Goal: Task Accomplishment & Management: Manage account settings

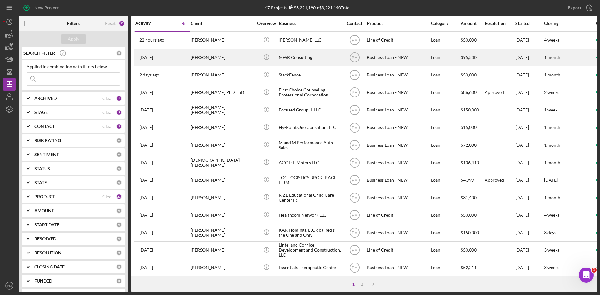
click at [193, 57] on div "[PERSON_NAME]" at bounding box center [222, 57] width 63 height 17
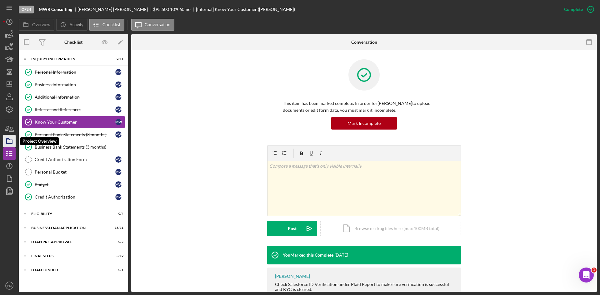
click at [10, 143] on icon "button" at bounding box center [10, 142] width 16 height 16
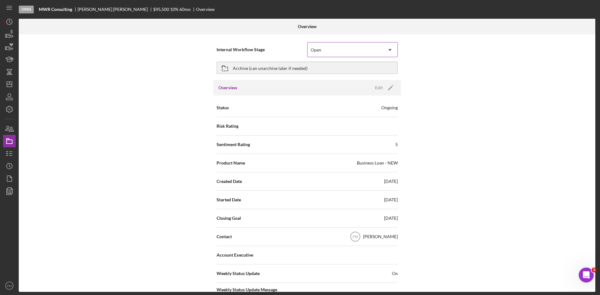
click at [354, 48] on div "Open" at bounding box center [345, 50] width 75 height 14
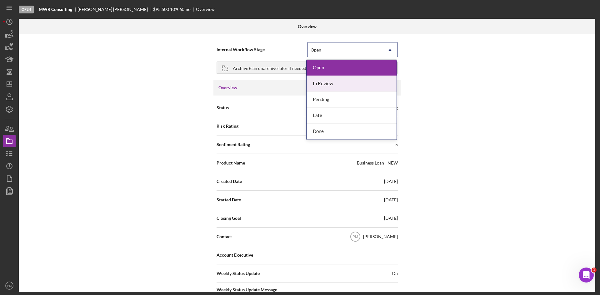
click at [337, 79] on div "In Review" at bounding box center [352, 84] width 90 height 16
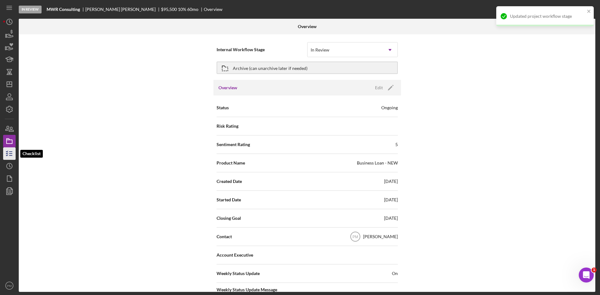
drag, startPoint x: 7, startPoint y: 158, endPoint x: 15, endPoint y: 156, distance: 8.3
click at [7, 158] on icon "button" at bounding box center [10, 154] width 16 height 16
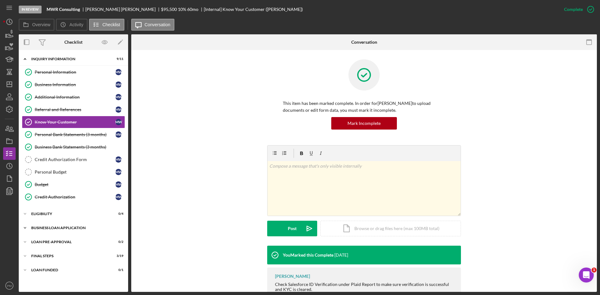
click at [53, 230] on div "Icon/Expander BUSINESS LOAN APPLICATION 15 / 31" at bounding box center [73, 228] width 109 height 13
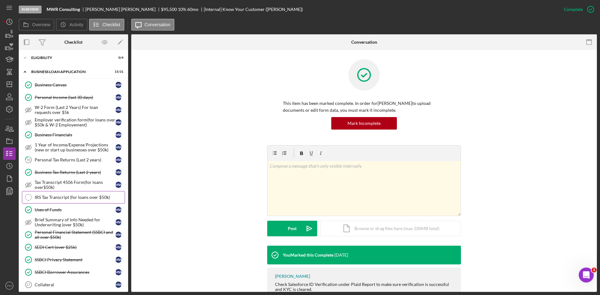
scroll to position [188, 0]
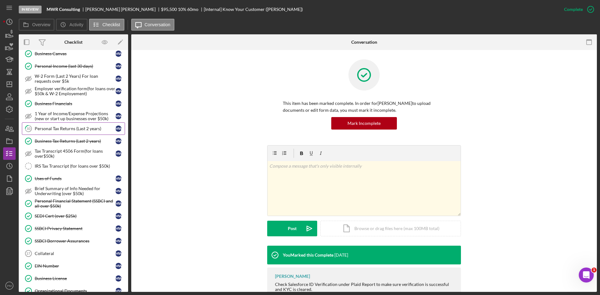
click at [54, 131] on div "Personal Tax Returns (Last 2 years)" at bounding box center [75, 128] width 81 height 5
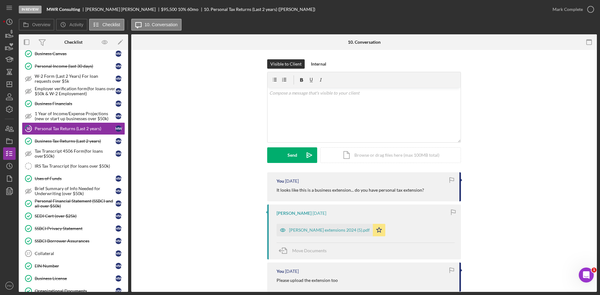
scroll to position [94, 0]
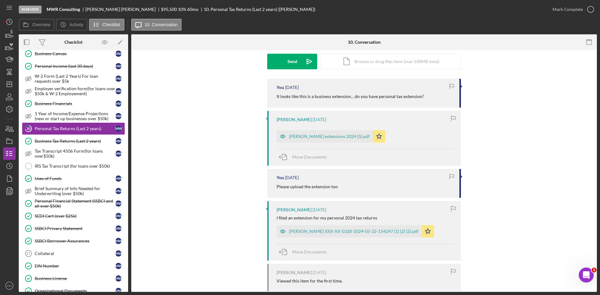
click at [314, 138] on div "[PERSON_NAME] extensions 2024 (5).pdf" at bounding box center [329, 136] width 81 height 5
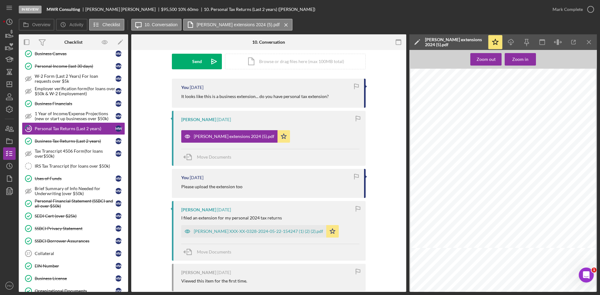
scroll to position [0, 0]
click at [570, 9] on div "Mark Complete" at bounding box center [568, 9] width 30 height 13
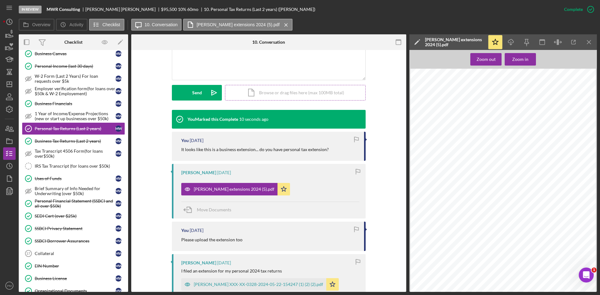
scroll to position [55, 0]
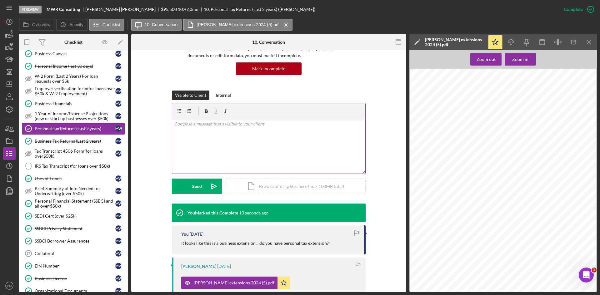
drag, startPoint x: 223, startPoint y: 96, endPoint x: 224, endPoint y: 104, distance: 8.9
click at [223, 96] on div "Internal" at bounding box center [223, 95] width 15 height 9
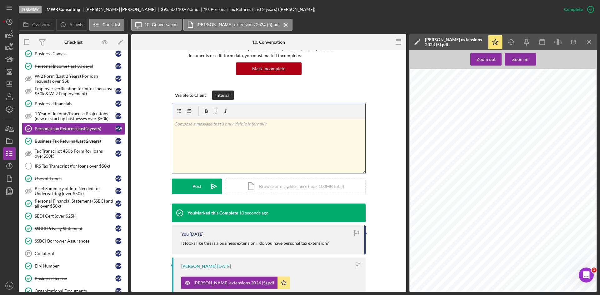
click at [231, 137] on div "v Color teal Color pink Remove color Add row above Add row below Add column bef…" at bounding box center [268, 146] width 193 height 55
click at [193, 190] on div "Post" at bounding box center [197, 187] width 9 height 16
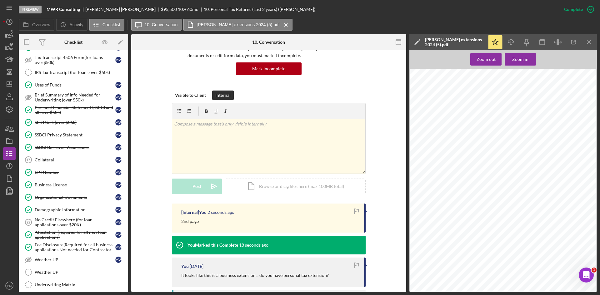
scroll to position [379, 0]
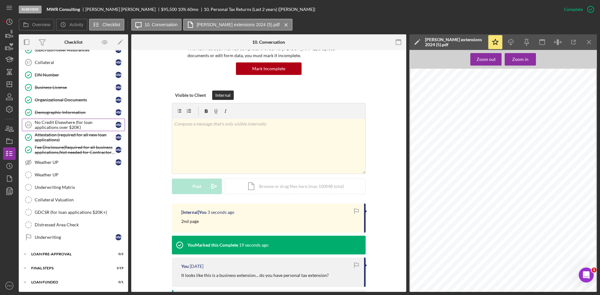
click at [61, 126] on div "No Credit Elsewhere (for loan applications over $20K)" at bounding box center [75, 125] width 81 height 10
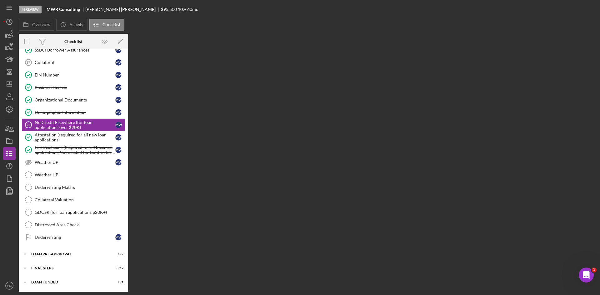
scroll to position [379, 0]
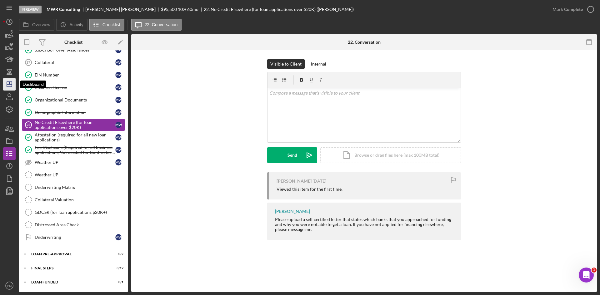
click at [9, 83] on line "button" at bounding box center [9, 83] width 0 height 3
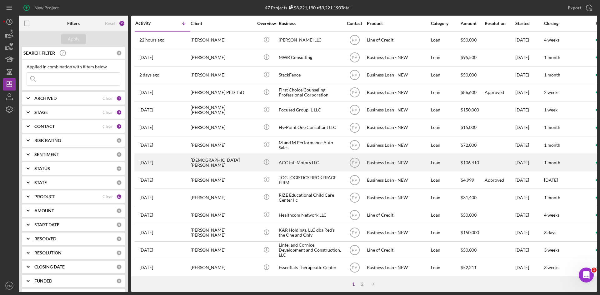
click at [187, 166] on div "[DATE] [PERSON_NAME]" at bounding box center [162, 162] width 55 height 17
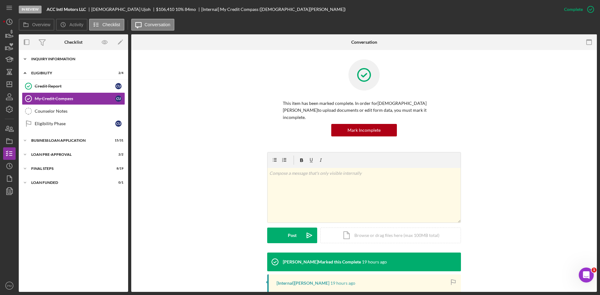
click at [48, 61] on div "INQUIRY INFORMATION" at bounding box center [75, 59] width 89 height 4
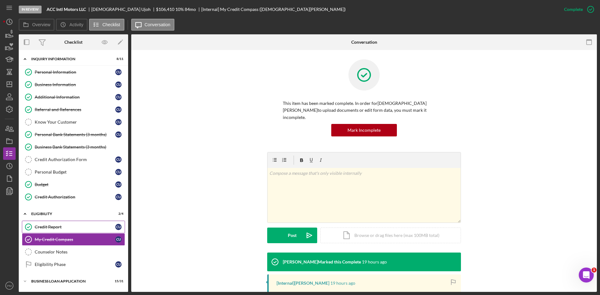
scroll to position [41, 0]
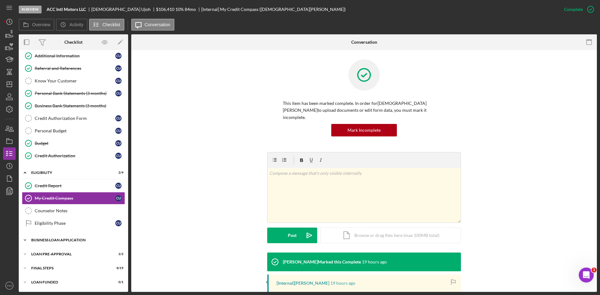
click at [78, 240] on div "BUSINESS LOAN APPLICATION" at bounding box center [75, 241] width 89 height 4
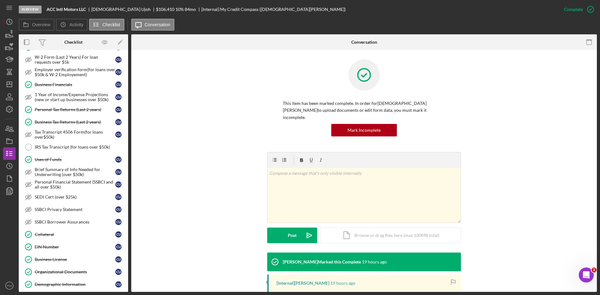
scroll to position [354, 0]
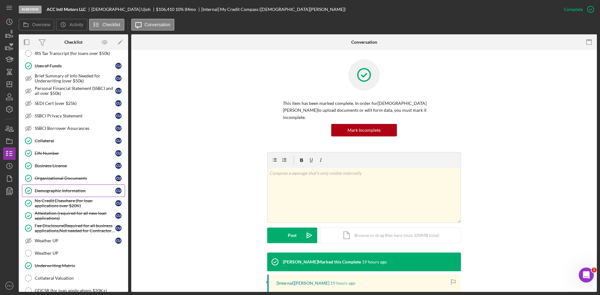
click at [62, 195] on link "Demographic Information Demographic Information C U" at bounding box center [73, 191] width 103 height 13
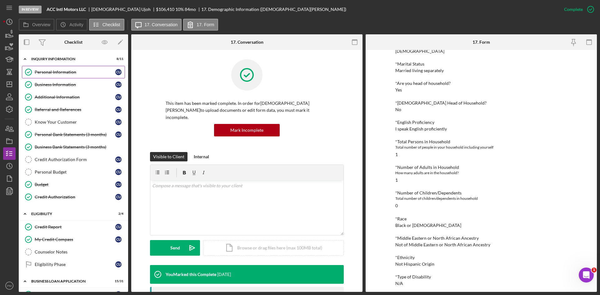
drag, startPoint x: 39, startPoint y: 82, endPoint x: 39, endPoint y: 78, distance: 4.1
click at [39, 82] on link "Business Information Business Information C U" at bounding box center [73, 84] width 103 height 13
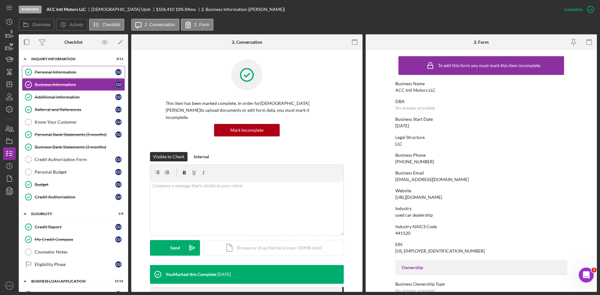
click at [58, 69] on link "Personal Information Personal Information C U" at bounding box center [73, 72] width 103 height 13
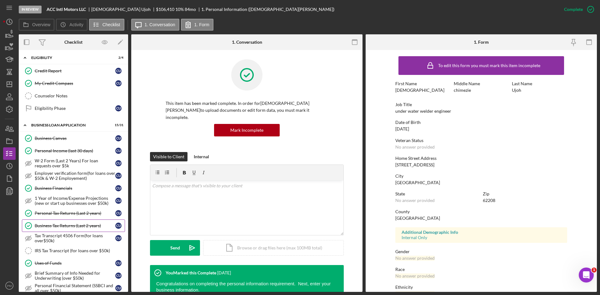
scroll to position [281, 0]
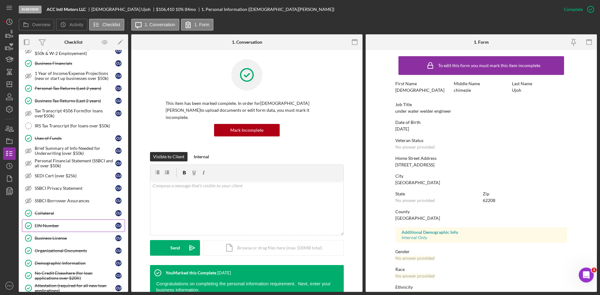
click at [64, 224] on div "EIN Number" at bounding box center [75, 226] width 81 height 5
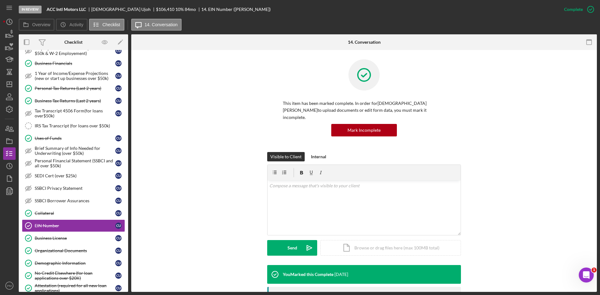
scroll to position [121, 0]
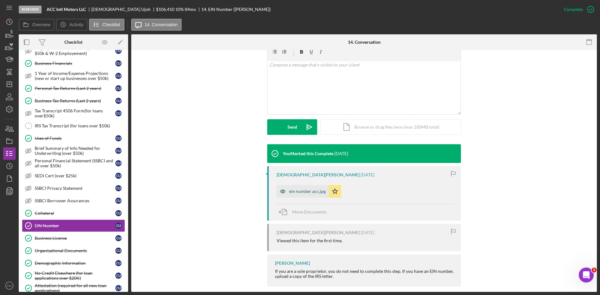
click at [310, 189] on div "ein number acc.jpg" at bounding box center [307, 191] width 37 height 5
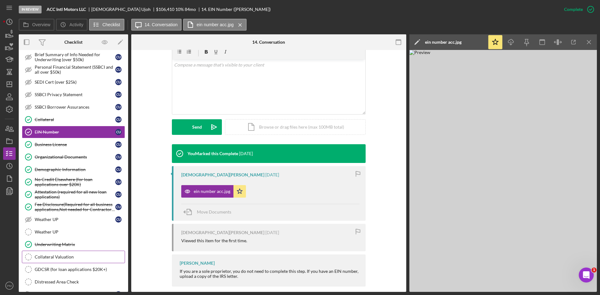
scroll to position [432, 0]
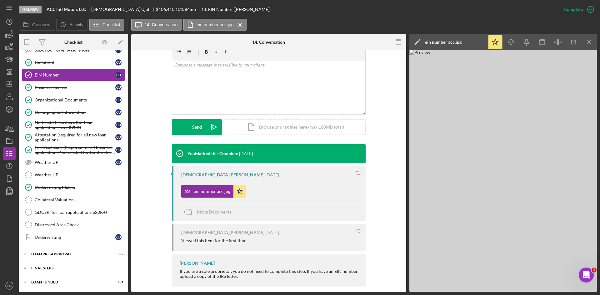
click at [49, 272] on div "Icon/Expander FINAL STEPS 8 / 19" at bounding box center [73, 268] width 109 height 13
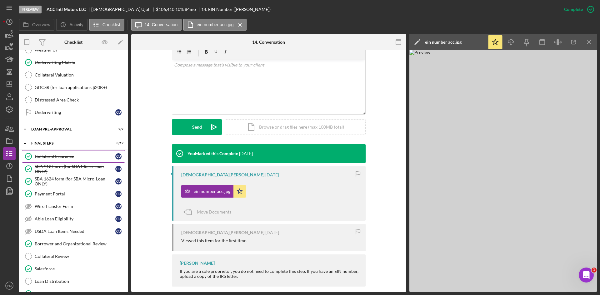
click at [58, 155] on div "Collateral Insurance" at bounding box center [75, 156] width 81 height 5
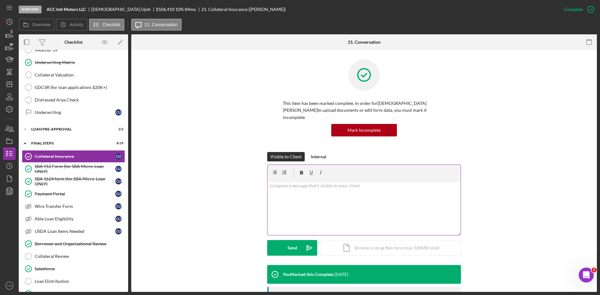
scroll to position [125, 0]
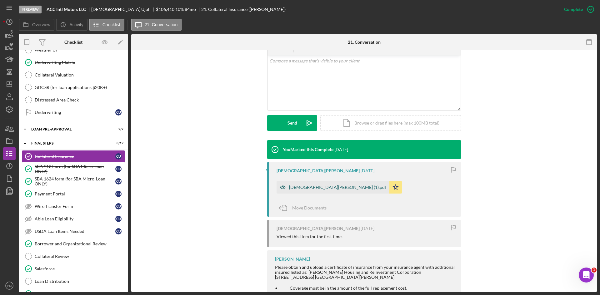
click at [304, 185] on div "[DEMOGRAPHIC_DATA][PERSON_NAME] (1).pdf" at bounding box center [337, 187] width 97 height 5
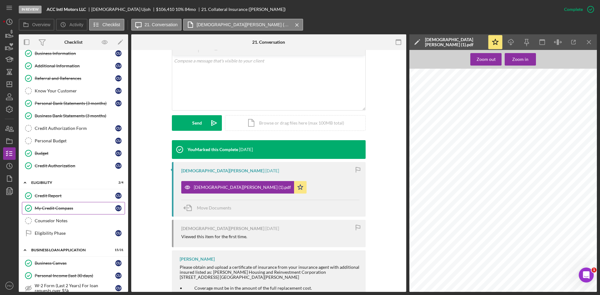
scroll to position [0, 0]
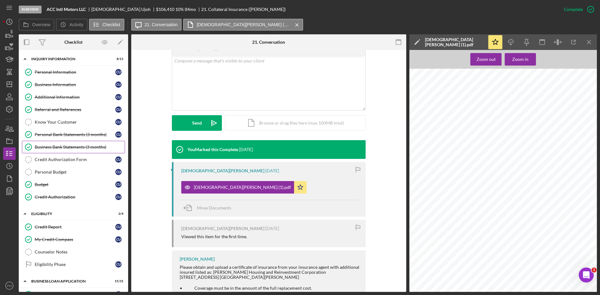
click at [61, 145] on div "Business Bank Statements (3 months)" at bounding box center [80, 147] width 90 height 5
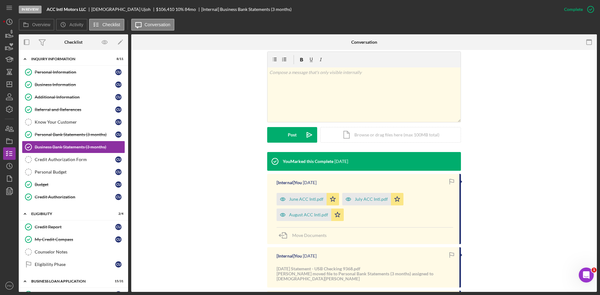
scroll to position [188, 0]
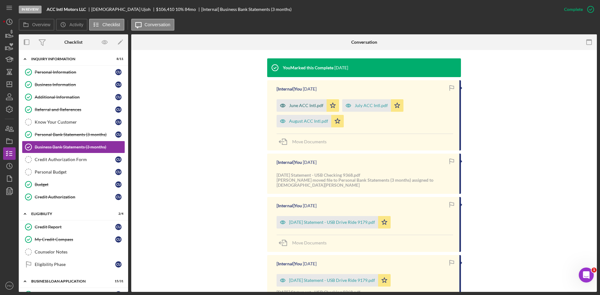
click at [311, 107] on div "June ACC Intl.pdf" at bounding box center [306, 105] width 34 height 5
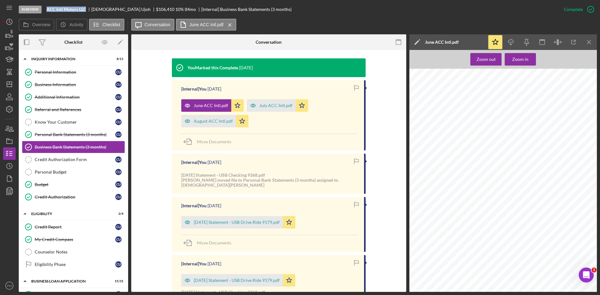
drag, startPoint x: 82, startPoint y: 9, endPoint x: 40, endPoint y: 10, distance: 42.2
click at [40, 10] on div "In Review ACC Intl Motors LLC [PERSON_NAME] $106,410 $106,410 10 % 84 mo [Inter…" at bounding box center [288, 9] width 539 height 19
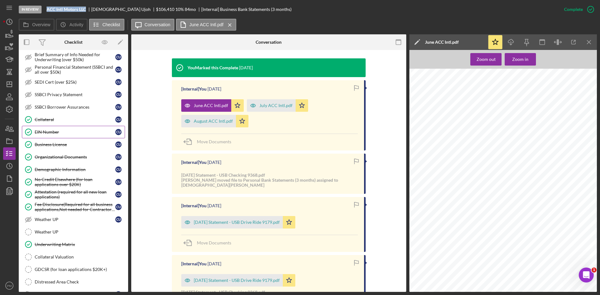
scroll to position [281, 0]
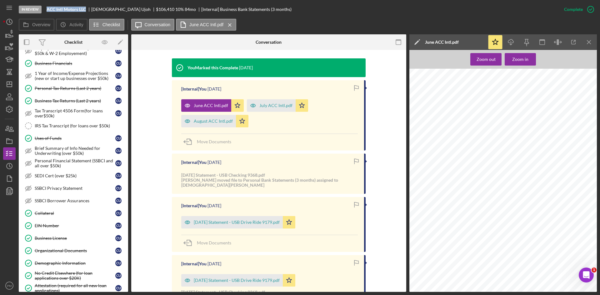
drag, startPoint x: 65, startPoint y: 254, endPoint x: 199, endPoint y: 234, distance: 135.3
click at [65, 254] on link "Organizational Documents Organizational Documents C U" at bounding box center [73, 251] width 103 height 13
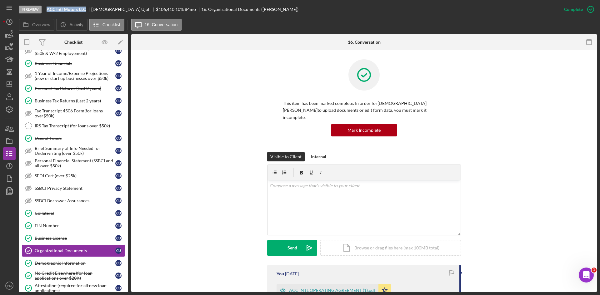
scroll to position [125, 0]
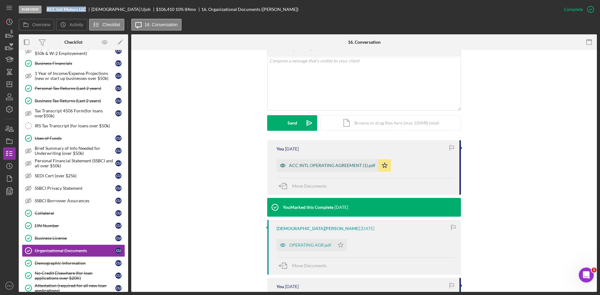
click at [295, 163] on div "ACC INTL OPERATING AGREEMENT (1).pdf" at bounding box center [332, 165] width 86 height 5
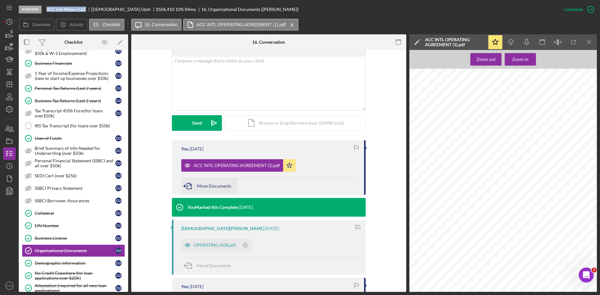
scroll to position [2845, 0]
click at [214, 243] on div "OPERATING AGR.pdf" at bounding box center [215, 245] width 42 height 5
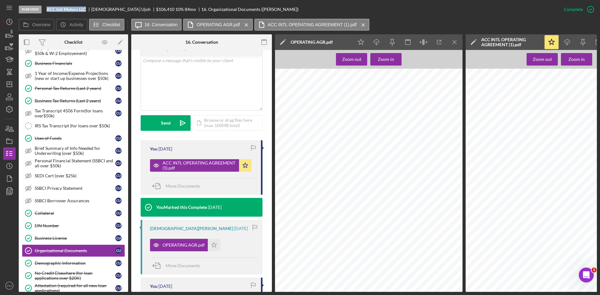
scroll to position [257, 0]
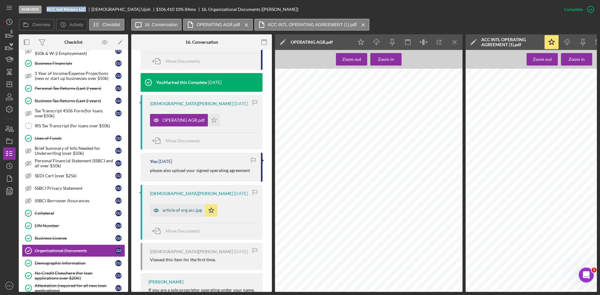
click at [174, 208] on div "article of org acc.jpg" at bounding box center [182, 210] width 39 height 5
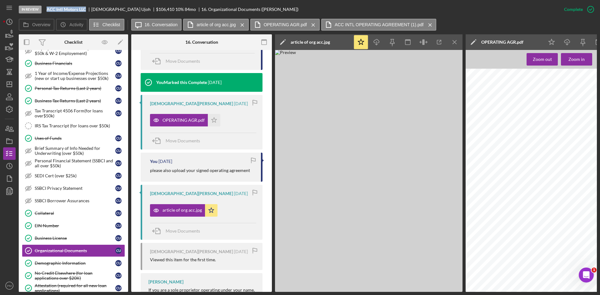
click at [447, 41] on div "Icon/Star Icon/Download Icon/Menu Close" at bounding box center [407, 42] width 109 height 16
click at [458, 42] on icon "Icon/Menu Close" at bounding box center [455, 42] width 14 height 14
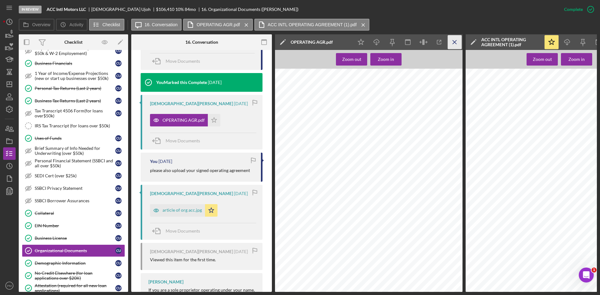
click at [456, 43] on icon "Icon/Menu Close" at bounding box center [455, 42] width 14 height 14
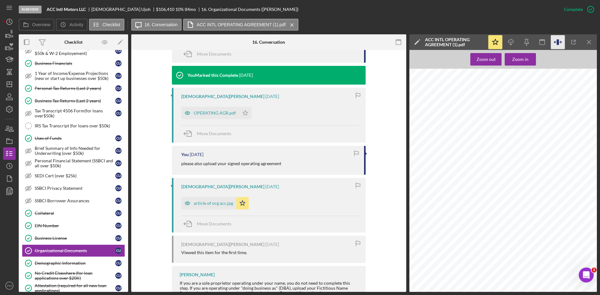
scroll to position [250, 0]
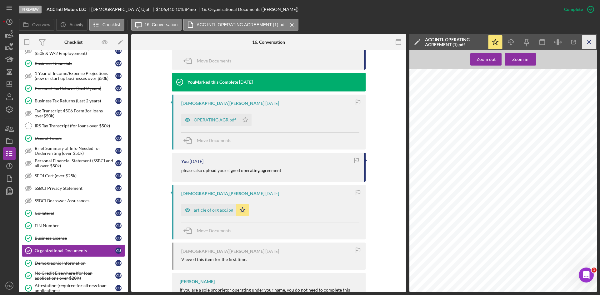
click at [591, 45] on icon "Icon/Menu Close" at bounding box center [589, 42] width 14 height 14
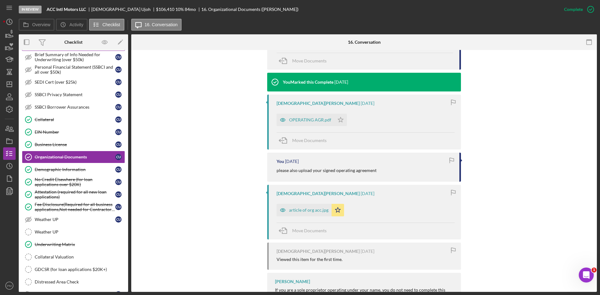
scroll to position [500, 0]
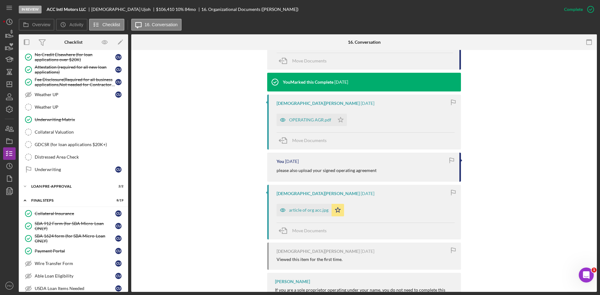
click at [176, 127] on div "You [DATE] ACC INTL OPERATING AGREEMENT (1).pdf Icon/Star Move Documents You Ma…" at bounding box center [364, 172] width 447 height 314
click at [236, 212] on div "You [DATE] ACC INTL OPERATING AGREEMENT (1).pdf Icon/Star Move Documents You Ma…" at bounding box center [364, 172] width 447 height 314
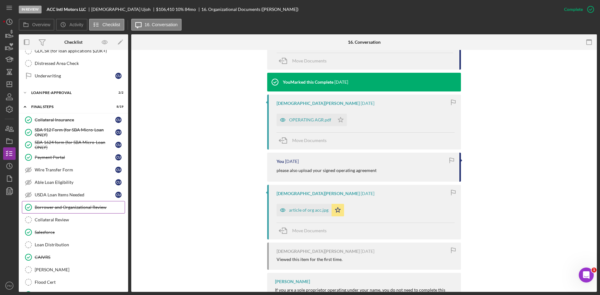
scroll to position [673, 0]
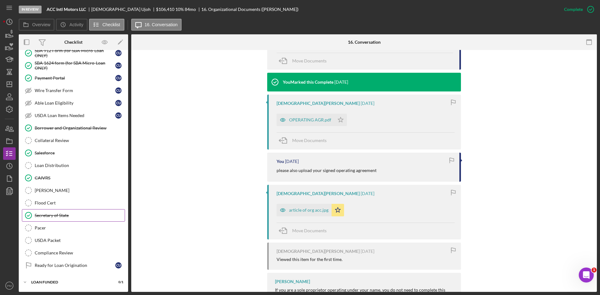
drag, startPoint x: 59, startPoint y: 220, endPoint x: 117, endPoint y: 216, distance: 58.3
click at [59, 220] on link "Secretary of State Secretary of State" at bounding box center [73, 215] width 103 height 13
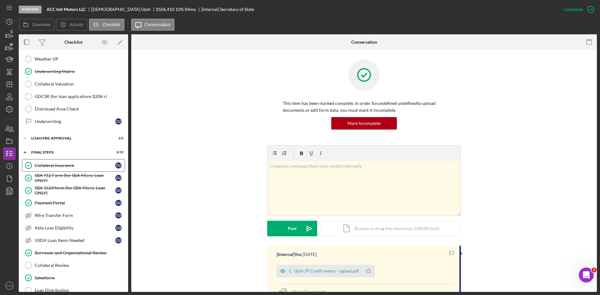
scroll to position [423, 0]
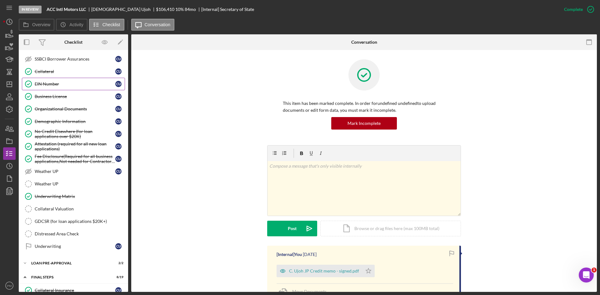
drag, startPoint x: 52, startPoint y: 85, endPoint x: 59, endPoint y: 85, distance: 6.6
click at [52, 85] on div "EIN Number" at bounding box center [75, 84] width 81 height 5
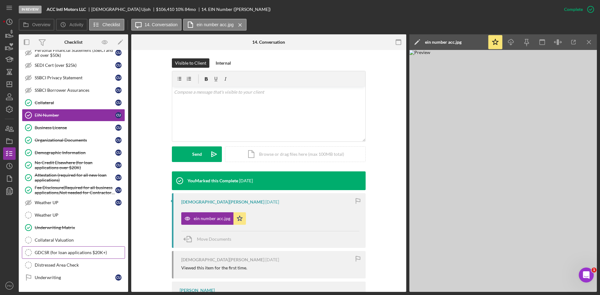
scroll to position [204, 0]
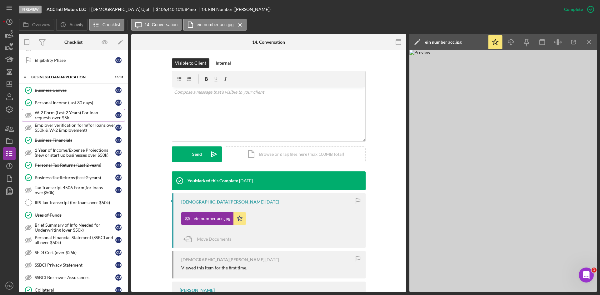
drag, startPoint x: 64, startPoint y: 99, endPoint x: 90, endPoint y: 117, distance: 31.7
click at [64, 99] on link "Personal Income (last 30 days) Personal Income (last 30 days) C U" at bounding box center [73, 103] width 103 height 13
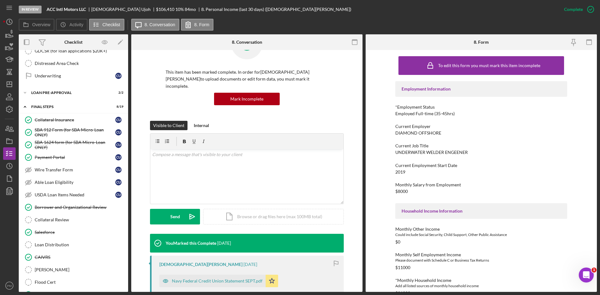
scroll to position [673, 0]
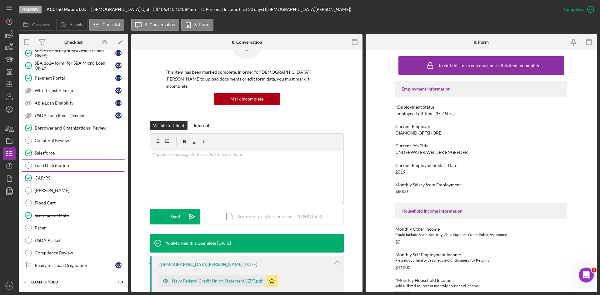
drag, startPoint x: 55, startPoint y: 163, endPoint x: 76, endPoint y: 163, distance: 21.3
click at [55, 163] on link "Loan Distribution Loan Distribution" at bounding box center [73, 165] width 103 height 13
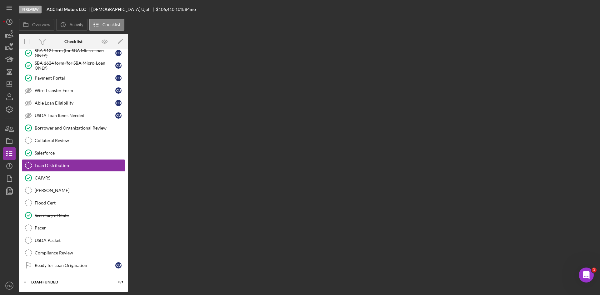
scroll to position [673, 0]
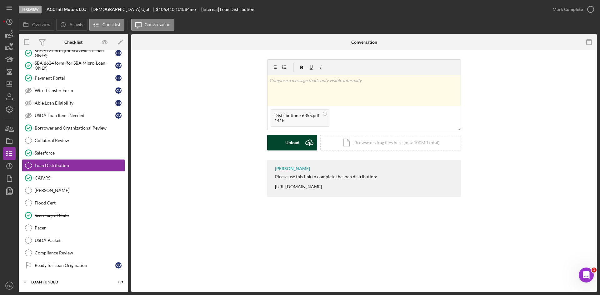
click at [302, 141] on icon "Icon/Upload" at bounding box center [310, 143] width 16 height 16
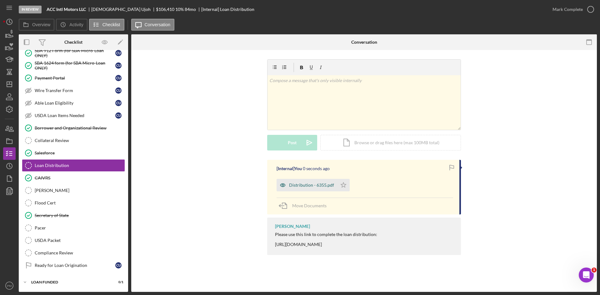
click at [319, 189] on div "Distribution - 6355.pdf" at bounding box center [307, 185] width 61 height 13
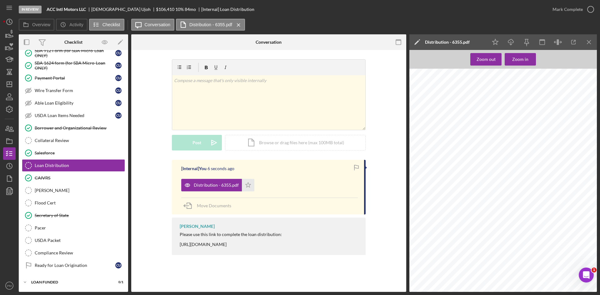
scroll to position [344, 0]
click at [573, 11] on div "Mark Complete" at bounding box center [568, 9] width 30 height 13
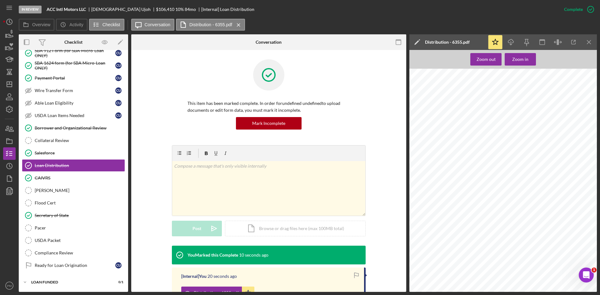
scroll to position [719, 0]
click at [51, 144] on link "Collateral Review Collateral Review" at bounding box center [73, 140] width 103 height 13
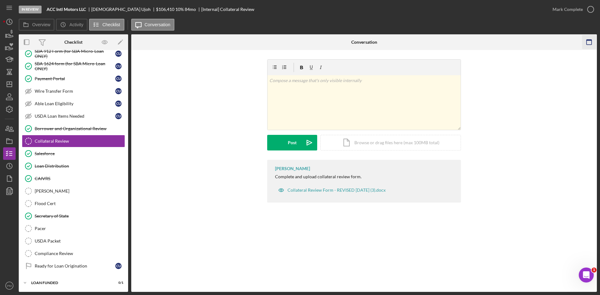
scroll to position [673, 0]
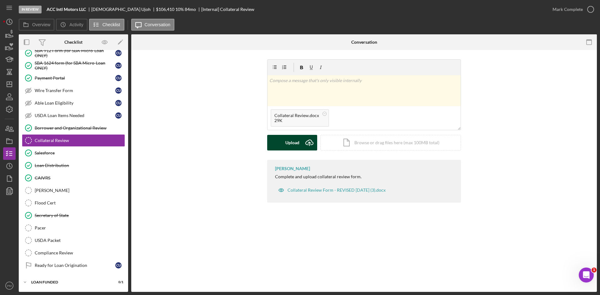
click at [275, 141] on button "Upload Icon/Upload" at bounding box center [292, 143] width 50 height 16
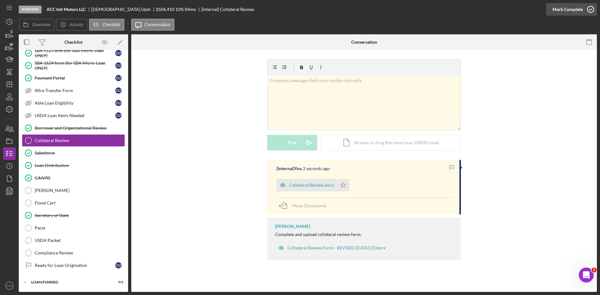
click at [576, 11] on div "Mark Complete" at bounding box center [568, 9] width 30 height 13
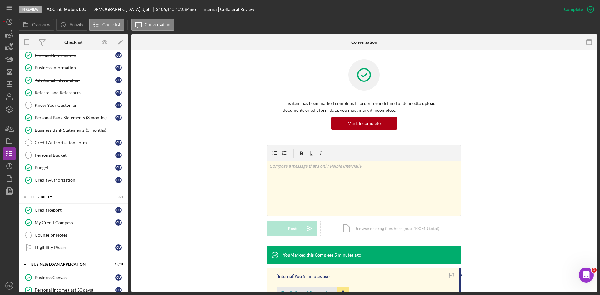
scroll to position [0, 0]
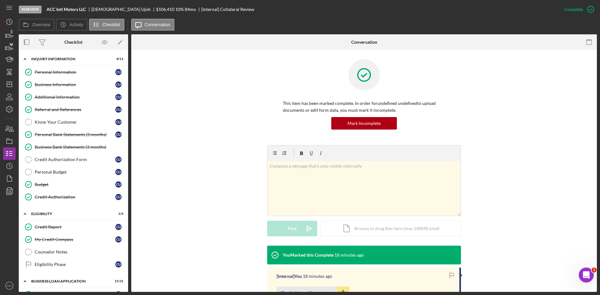
click at [224, 108] on div "This item has been marked complete. In order for undefined undefined to upload …" at bounding box center [364, 102] width 447 height 86
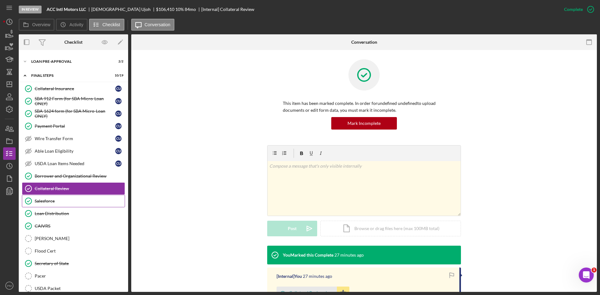
scroll to position [673, 0]
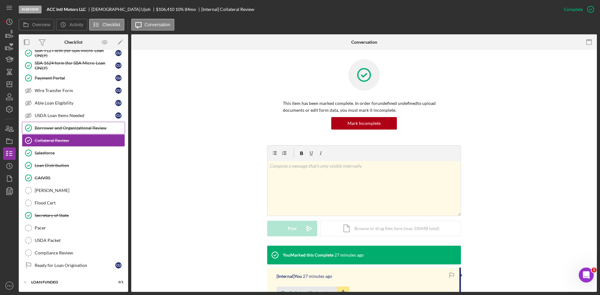
click at [55, 131] on link "Borrower and Organizational Review Borrower and Organizational Review" at bounding box center [73, 128] width 103 height 13
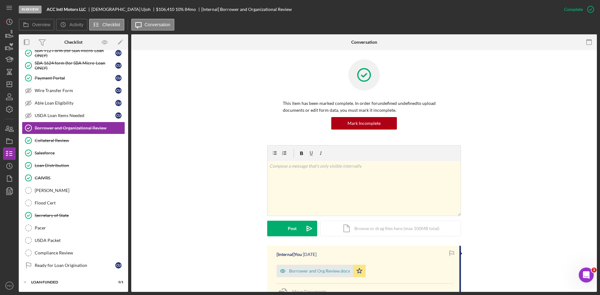
scroll to position [94, 0]
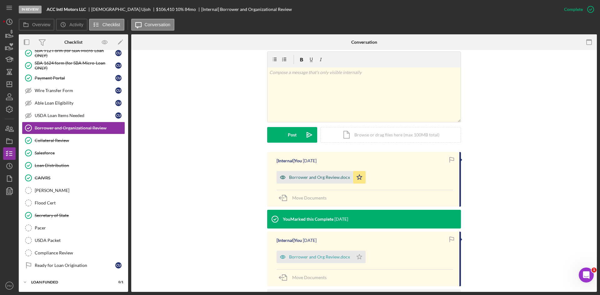
click at [300, 171] on div "Borrower and Org Review.docx" at bounding box center [315, 177] width 77 height 13
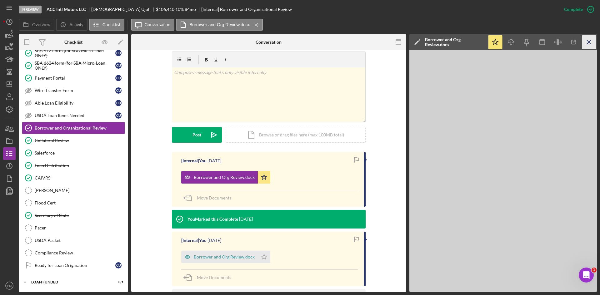
click at [587, 38] on icon "Icon/Menu Close" at bounding box center [589, 42] width 14 height 14
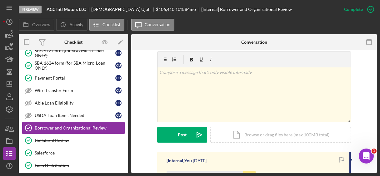
click at [352, 91] on div "v Color teal Color pink Remove color Add row above Add row below Add column bef…" at bounding box center [254, 102] width 227 height 101
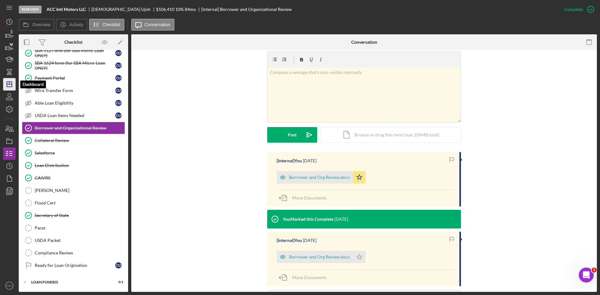
click at [8, 82] on icon "Icon/Dashboard" at bounding box center [10, 85] width 16 height 16
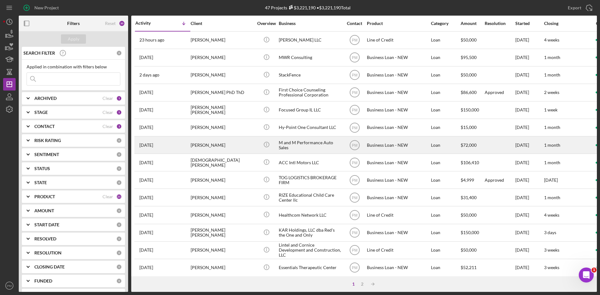
scroll to position [125, 0]
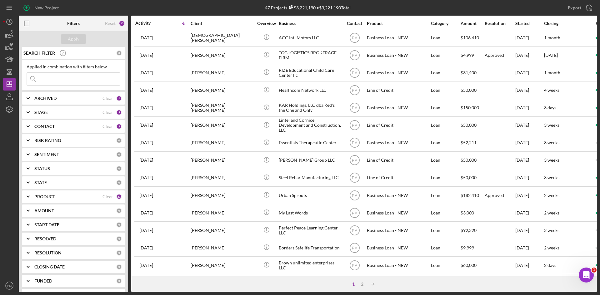
click at [43, 77] on input at bounding box center [73, 79] width 93 height 13
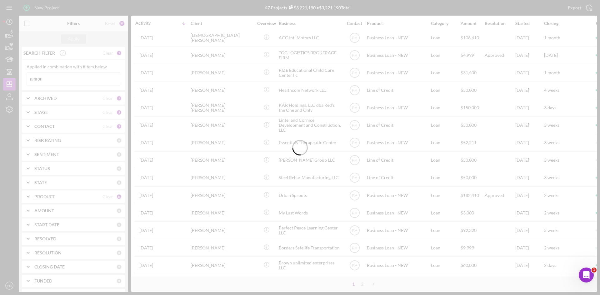
scroll to position [0, 0]
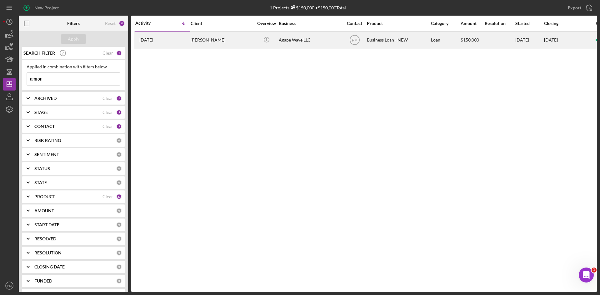
type input "amron"
click at [214, 45] on div "[PERSON_NAME]" at bounding box center [222, 40] width 63 height 17
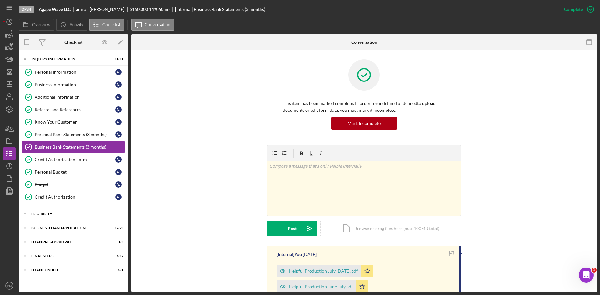
click at [37, 215] on div "ELIGIBILITY" at bounding box center [75, 214] width 89 height 4
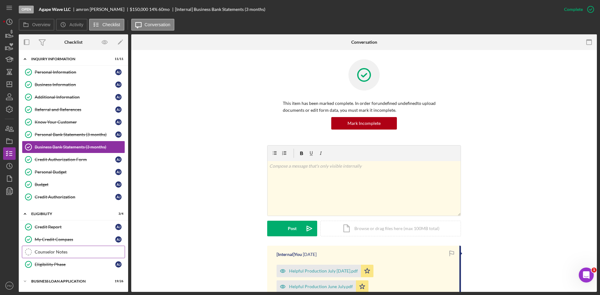
scroll to position [41, 0]
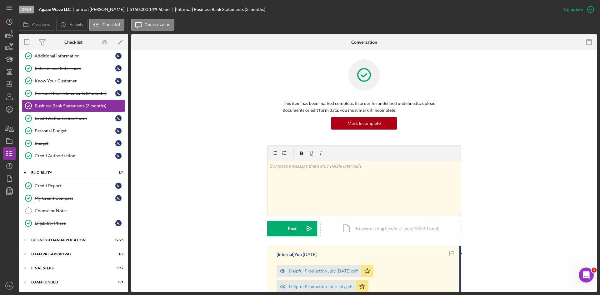
click at [44, 234] on div "Icon/Expander INQUIRY INFORMATION 11 / 11 Personal Information Personal Informa…" at bounding box center [73, 150] width 109 height 277
click at [44, 239] on div "BUSINESS LOAN APPLICATION" at bounding box center [75, 241] width 89 height 4
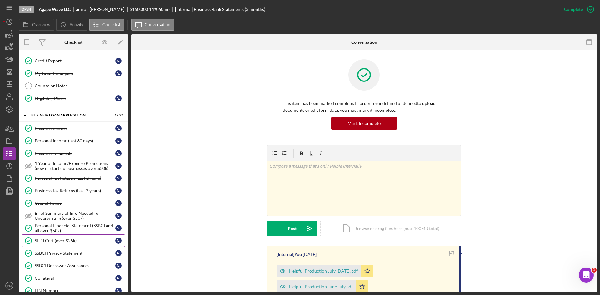
scroll to position [291, 0]
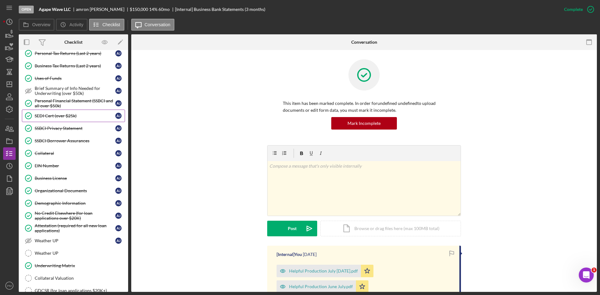
click at [55, 119] on link "SEDI Cert (over $25k) SEDI Cert (over $25k) a j" at bounding box center [73, 116] width 103 height 13
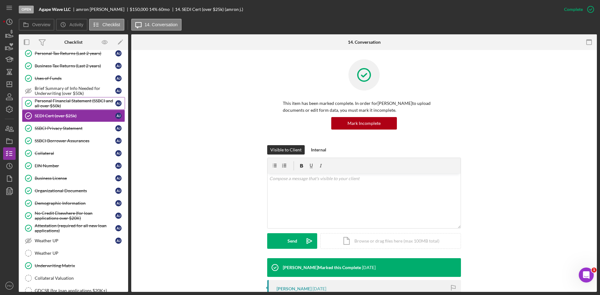
click at [67, 104] on div "Personal Financial Statement (SSBCI and all over $50k)" at bounding box center [75, 103] width 81 height 10
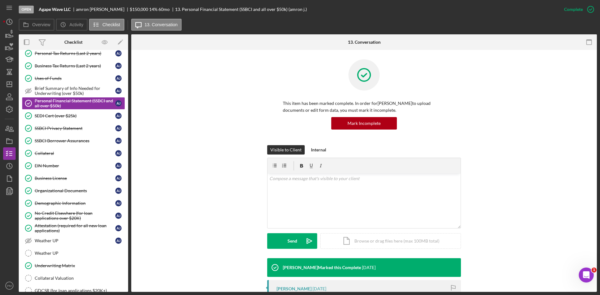
scroll to position [125, 0]
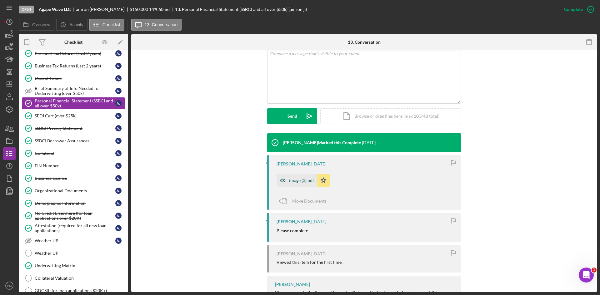
click at [309, 184] on div "image (3).pdf" at bounding box center [297, 180] width 41 height 13
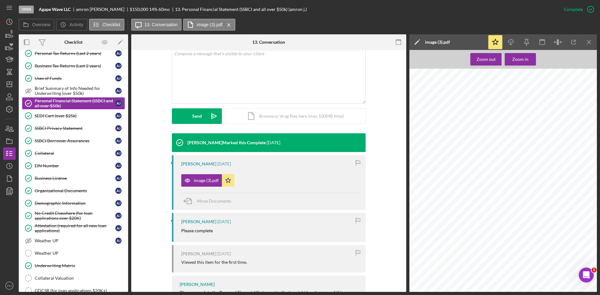
scroll to position [0, 0]
click at [512, 42] on icon "Icon/Download" at bounding box center [511, 42] width 14 height 14
click at [65, 114] on div "SEDI Cert (over $25k)" at bounding box center [75, 115] width 81 height 5
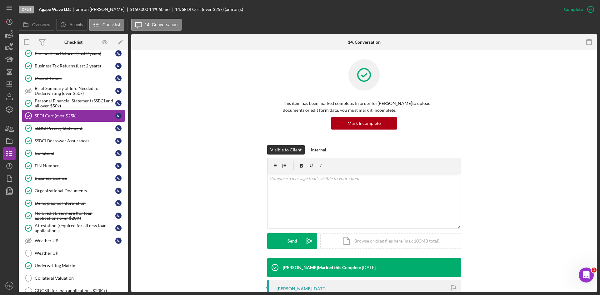
scroll to position [125, 0]
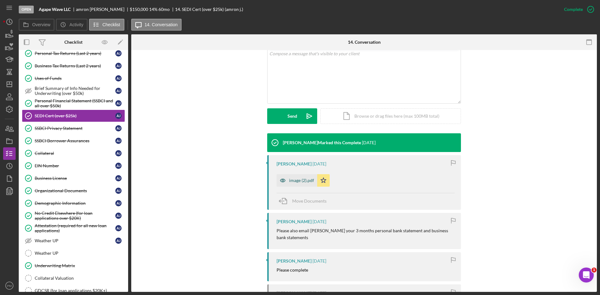
click at [296, 180] on div "image (2).pdf" at bounding box center [301, 180] width 25 height 5
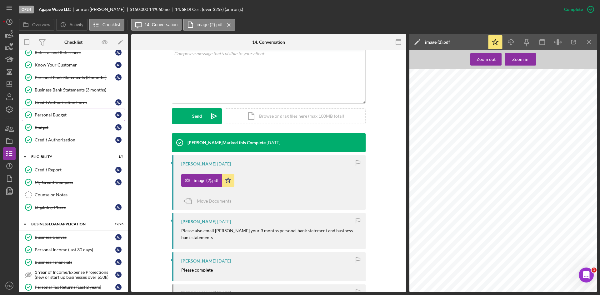
scroll to position [0, 0]
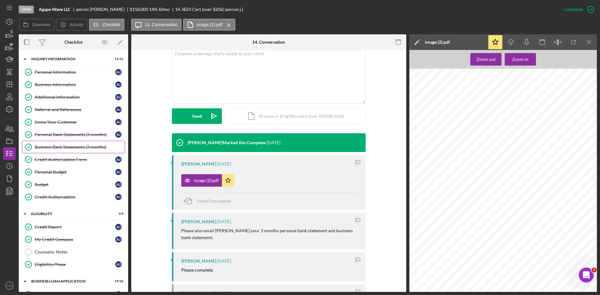
drag, startPoint x: 49, startPoint y: 139, endPoint x: 66, endPoint y: 140, distance: 17.0
click at [49, 139] on link "Personal Bank Statements (3 months) Personal Bank Statements (3 months) a j" at bounding box center [73, 135] width 103 height 13
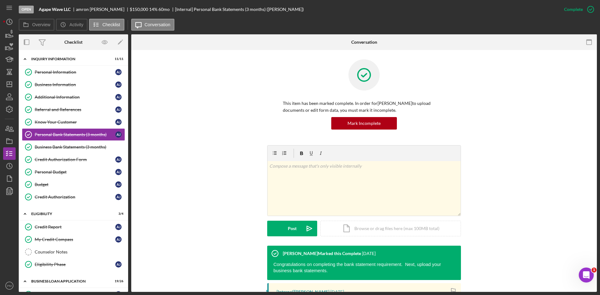
scroll to position [95, 0]
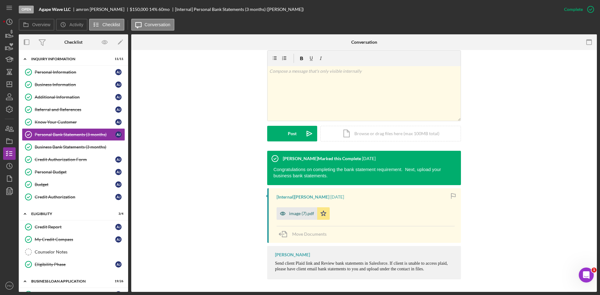
click at [297, 209] on div "image (7).pdf" at bounding box center [297, 214] width 41 height 13
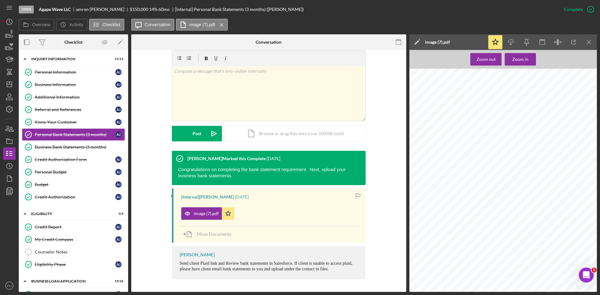
scroll to position [0, 0]
click at [62, 144] on link "Business Bank Statements (3 months) Business Bank Statements (3 months)" at bounding box center [73, 147] width 103 height 13
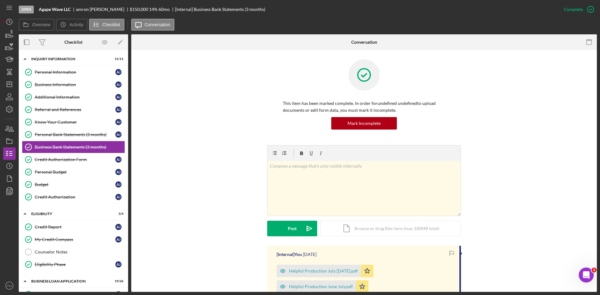
scroll to position [125, 0]
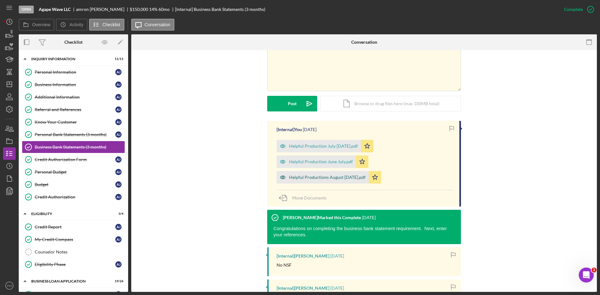
click at [317, 176] on div "Helpful Productions August [DATE].pdf" at bounding box center [327, 177] width 77 height 5
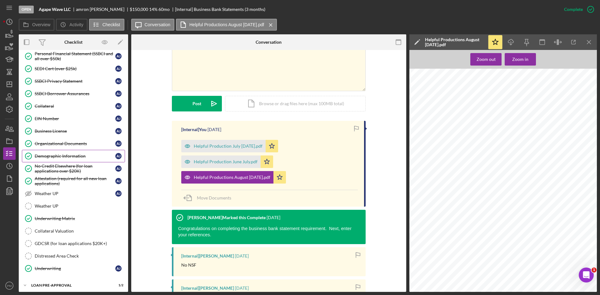
scroll to position [307, 0]
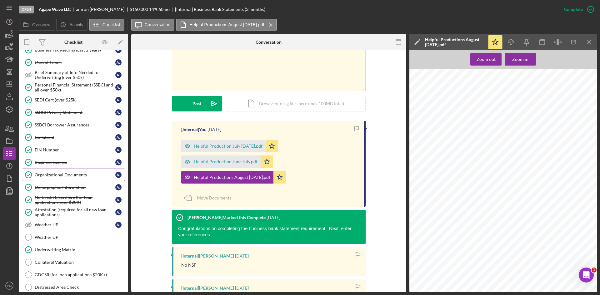
click at [51, 176] on div "Organizational Documents" at bounding box center [75, 175] width 81 height 5
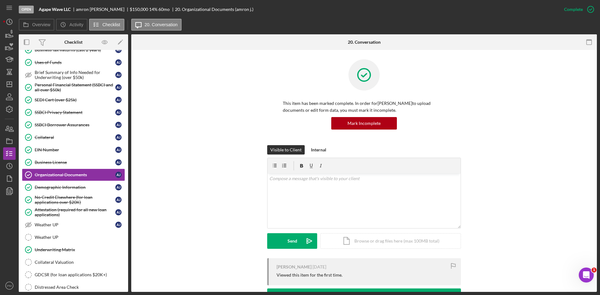
scroll to position [125, 0]
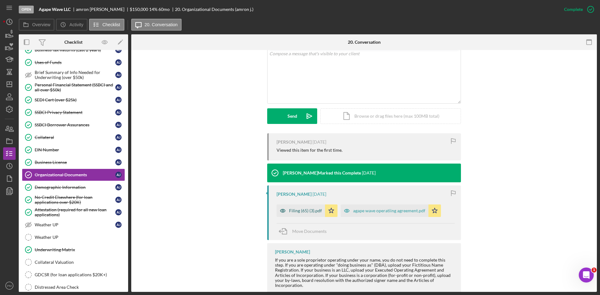
click at [298, 212] on div "Filing (65) (3).pdf" at bounding box center [305, 211] width 33 height 5
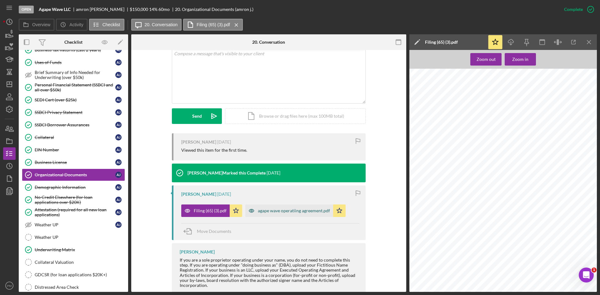
click at [276, 210] on div "agape wave operatiing agreement.pdf" at bounding box center [294, 211] width 72 height 5
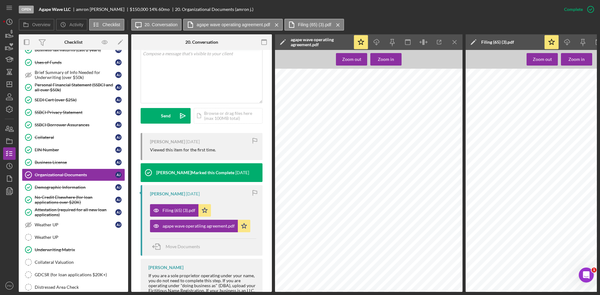
scroll to position [438, 0]
click at [452, 43] on icon "Icon/Menu Close" at bounding box center [455, 42] width 14 height 14
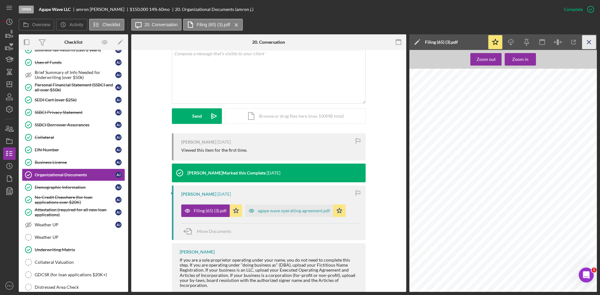
click at [585, 41] on icon "Icon/Menu Close" at bounding box center [589, 42] width 14 height 14
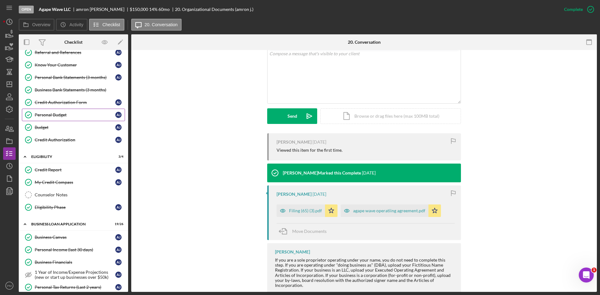
scroll to position [0, 0]
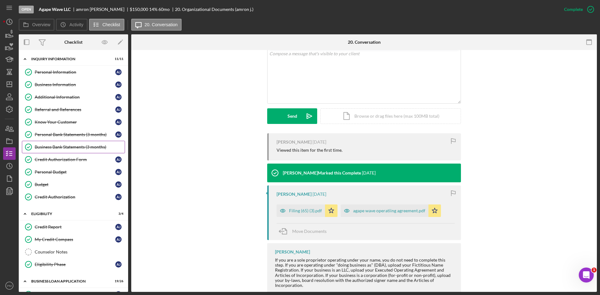
click at [66, 150] on link "Business Bank Statements (3 months) Business Bank Statements (3 months)" at bounding box center [73, 147] width 103 height 13
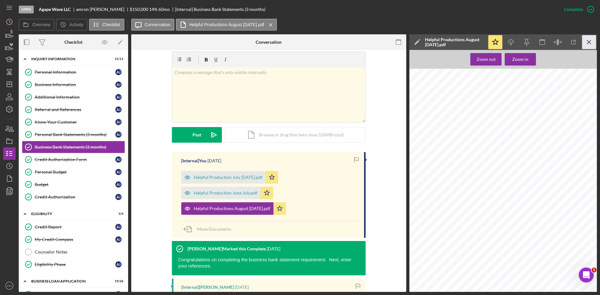
click at [589, 42] on line "button" at bounding box center [588, 41] width 3 height 3
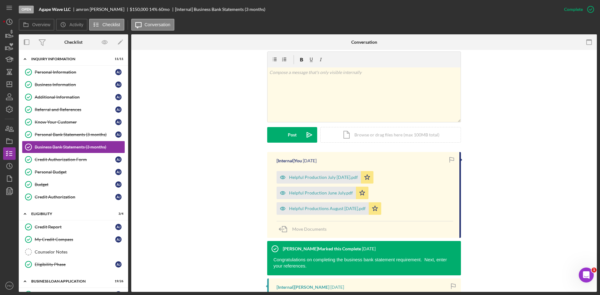
click at [206, 165] on div "[Internal] You [DATE] Helpful Production July [DATE].pdf Icon/Star Helpful Prod…" at bounding box center [364, 297] width 447 height 290
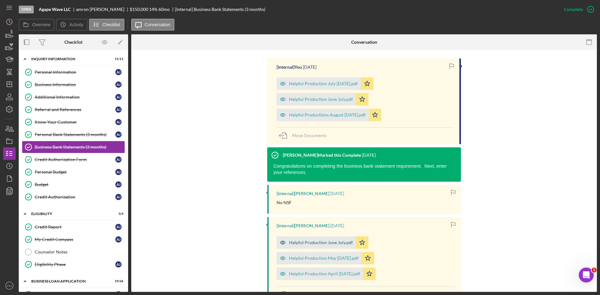
scroll to position [63, 0]
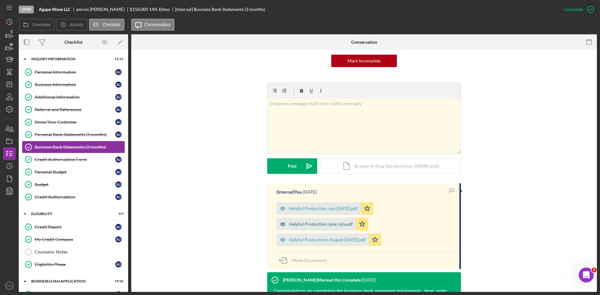
click at [298, 227] on div "Helpful Production June July.pdf" at bounding box center [316, 224] width 79 height 13
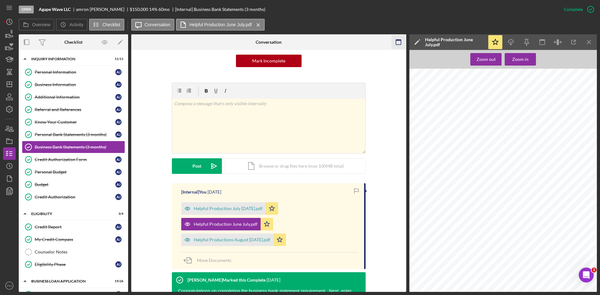
click at [590, 45] on icon "Icon/Menu Close" at bounding box center [589, 42] width 14 height 14
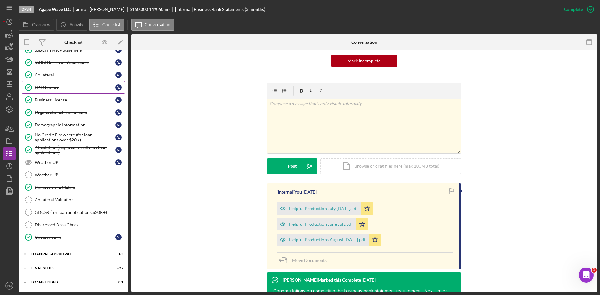
scroll to position [339, 0]
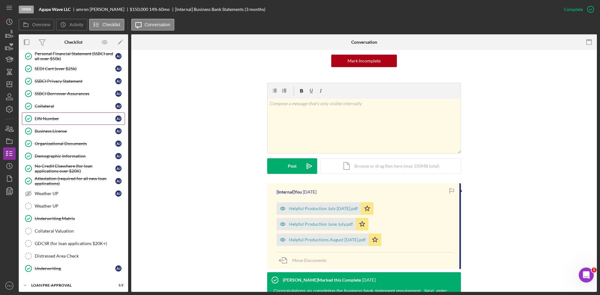
click at [52, 115] on link "EIN Number EIN Number a j" at bounding box center [73, 119] width 103 height 13
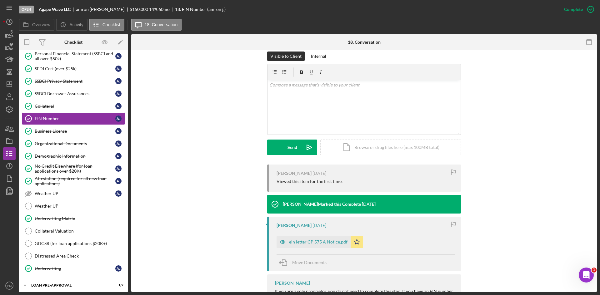
scroll to position [121, 0]
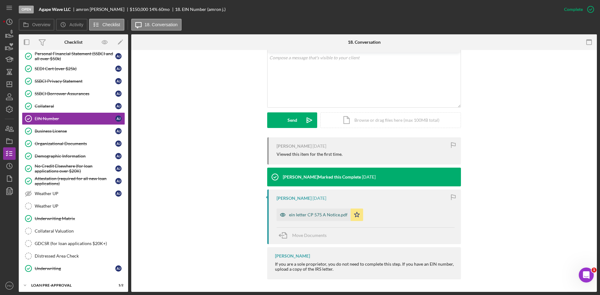
click at [300, 214] on div "ein letter CP 575 A Notice.pdf" at bounding box center [318, 215] width 58 height 5
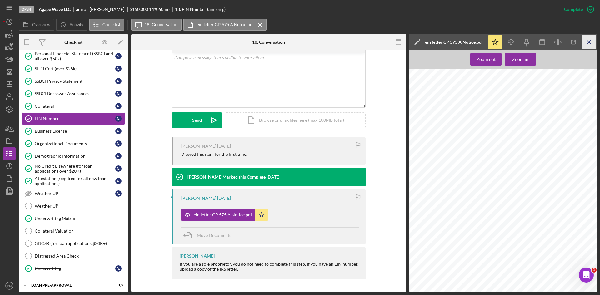
click at [592, 43] on icon "Icon/Menu Close" at bounding box center [589, 42] width 14 height 14
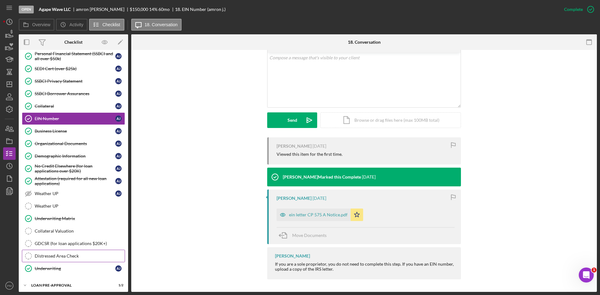
scroll to position [370, 0]
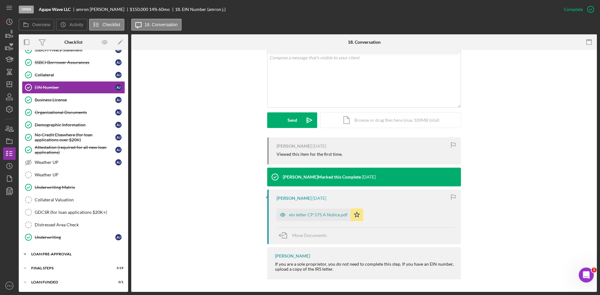
click at [54, 258] on div "Icon/Expander LOAN PRE-APPROVAL 1 / 2" at bounding box center [73, 254] width 109 height 13
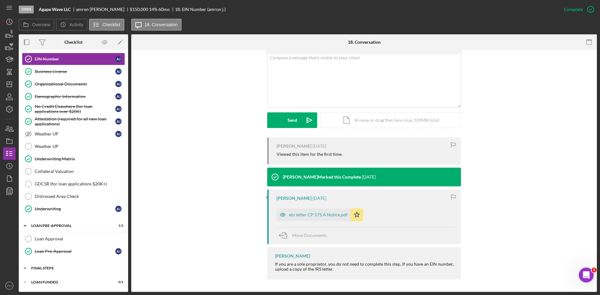
click at [56, 265] on div "Icon/Expander FINAL STEPS 5 / 19" at bounding box center [73, 268] width 109 height 13
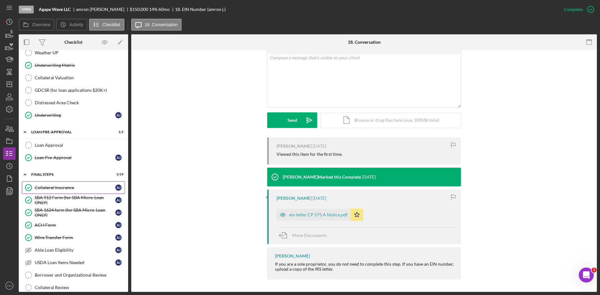
click at [63, 190] on div "Collateral Insurance" at bounding box center [75, 187] width 81 height 5
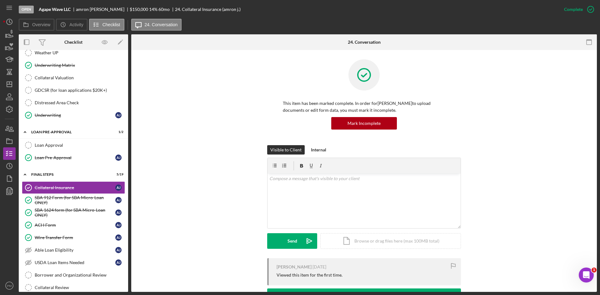
scroll to position [94, 0]
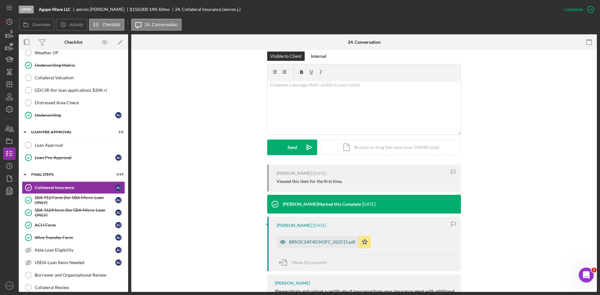
click at [323, 241] on div "BRN3C2AF4D341FC_022515.pdf" at bounding box center [322, 242] width 66 height 5
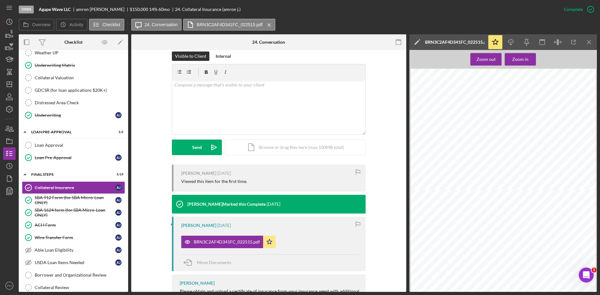
scroll to position [0, 0]
click at [588, 40] on icon "Icon/Menu Close" at bounding box center [589, 42] width 14 height 14
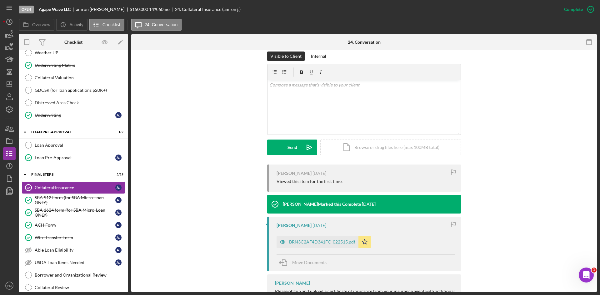
click at [227, 234] on div "[PERSON_NAME] [DATE] Viewed this item for the first time. [PERSON_NAME] Marked …" at bounding box center [364, 240] width 447 height 151
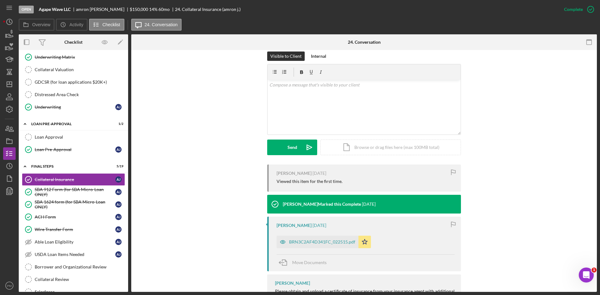
scroll to position [126, 0]
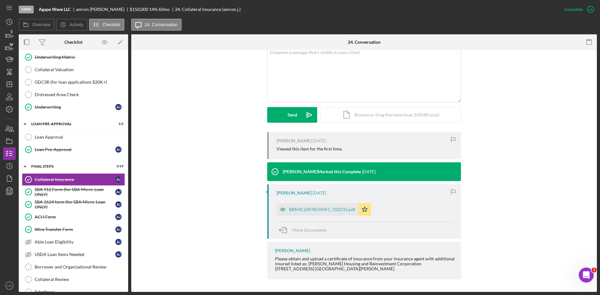
click at [337, 212] on div "BRN3C2AF4D341FC_022515.pdf" at bounding box center [322, 209] width 66 height 5
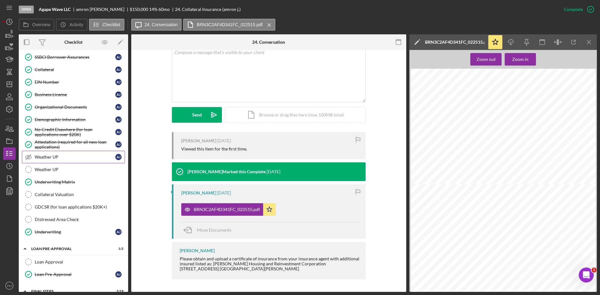
scroll to position [281, 0]
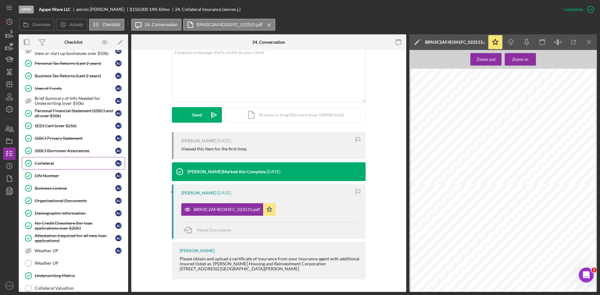
click at [37, 163] on div "Collateral" at bounding box center [75, 163] width 81 height 5
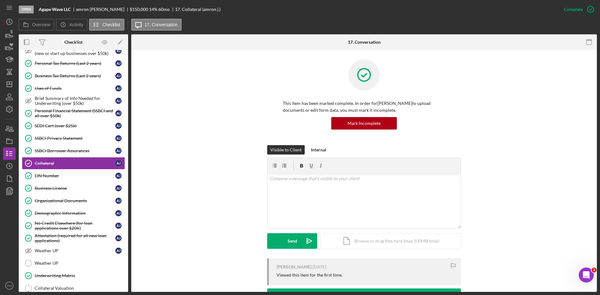
scroll to position [125, 0]
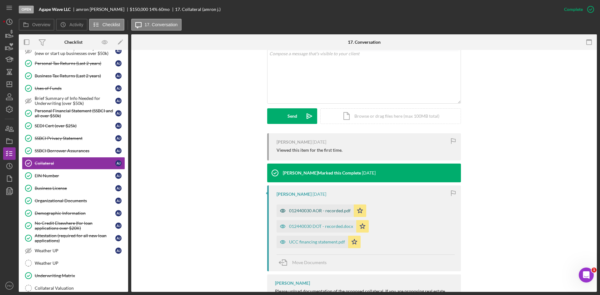
click at [295, 208] on div "012440030 AOR - recorded.pdf" at bounding box center [315, 211] width 77 height 13
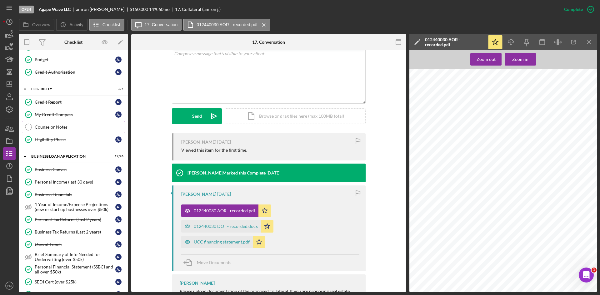
click at [39, 125] on div "Counselor Notes" at bounding box center [80, 127] width 90 height 5
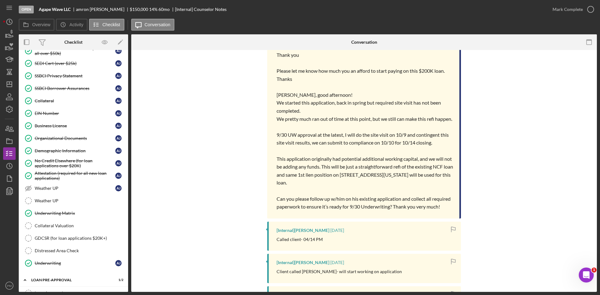
scroll to position [188, 0]
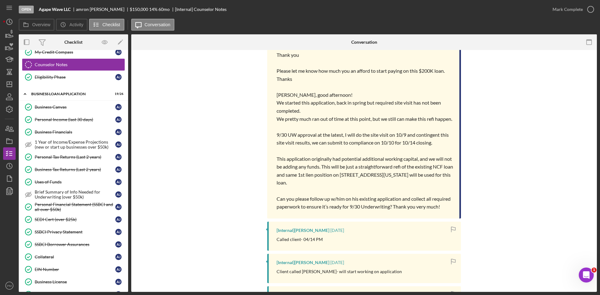
click at [147, 166] on div "[Internal] You [DATE] [PERSON_NAME], this is to follow up our phone call from e…" at bounding box center [364, 267] width 447 height 591
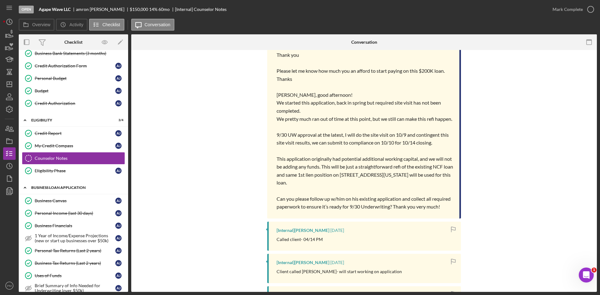
scroll to position [0, 0]
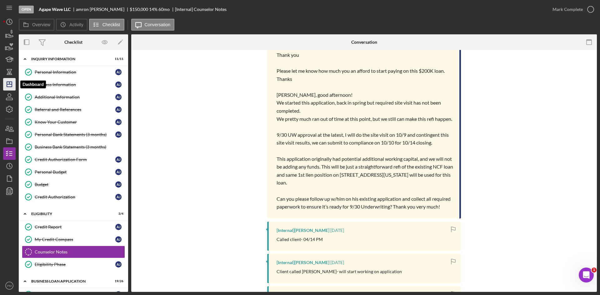
click at [8, 81] on icon "Icon/Dashboard" at bounding box center [10, 85] width 16 height 16
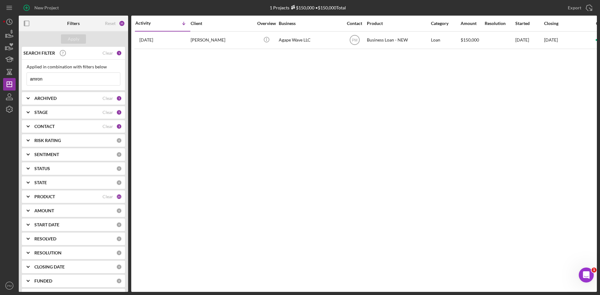
click at [50, 80] on input "amron" at bounding box center [73, 79] width 93 height 13
drag, startPoint x: 50, startPoint y: 80, endPoint x: 18, endPoint y: 78, distance: 32.9
click at [18, 78] on div "New Project 1 Projects $150,000 • $150,000 Total amron Export Icon/Export Filte…" at bounding box center [300, 146] width 594 height 292
click at [56, 79] on input at bounding box center [73, 79] width 93 height 13
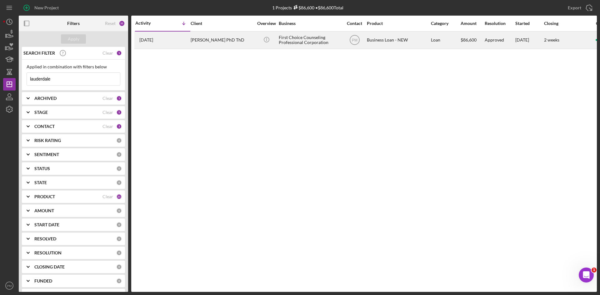
type input "lauderdale"
click at [202, 43] on div "[PERSON_NAME] PhD ThD" at bounding box center [222, 40] width 63 height 17
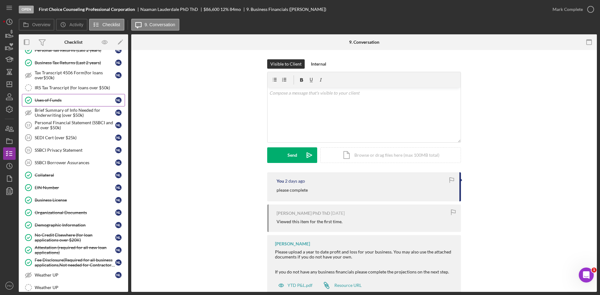
scroll to position [238, 0]
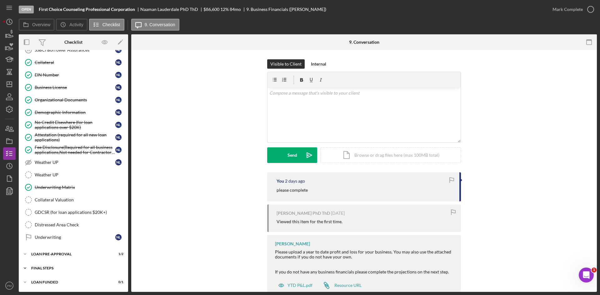
click at [51, 266] on div "Icon/Expander FINAL STEPS 3 / 19" at bounding box center [73, 268] width 109 height 13
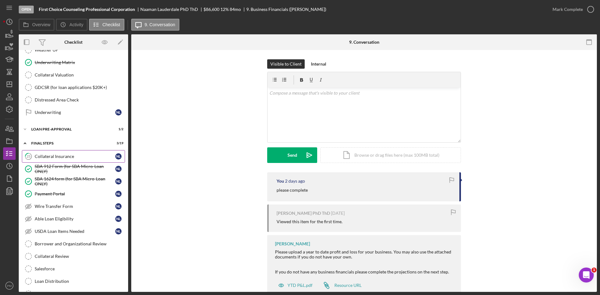
click at [62, 158] on div "Collateral Insurance" at bounding box center [75, 156] width 81 height 5
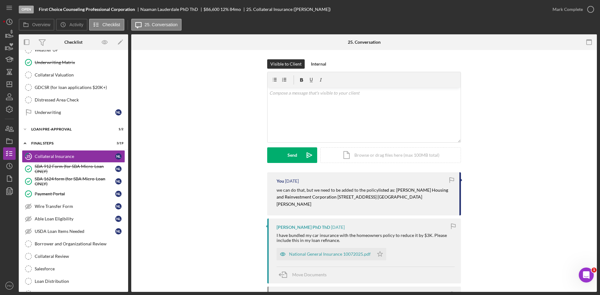
scroll to position [94, 0]
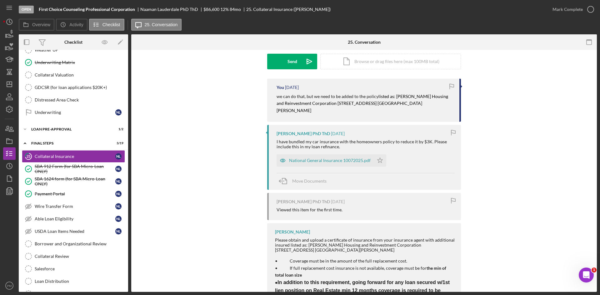
click at [216, 210] on div "You [DATE] we can do that, but we need to be added to the policy listed as: [PE…" at bounding box center [364, 207] width 447 height 257
click at [315, 158] on div "National General Insurance 10072025.pdf" at bounding box center [330, 160] width 82 height 5
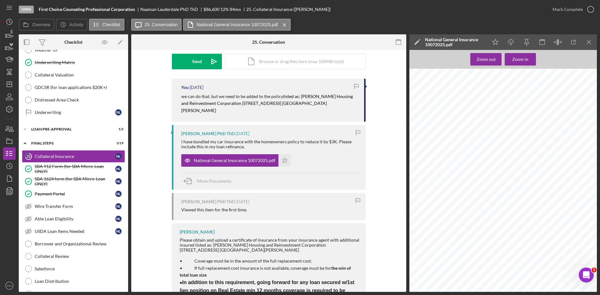
scroll to position [0, 0]
click at [520, 167] on div at bounding box center [505, 193] width 191 height 248
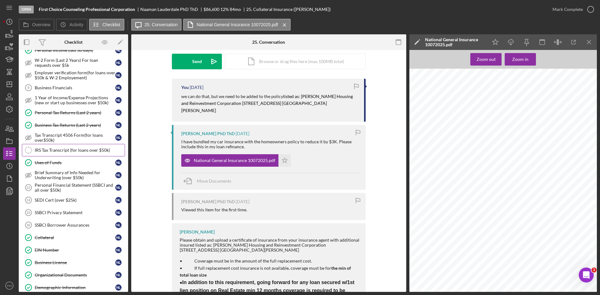
scroll to position [125, 0]
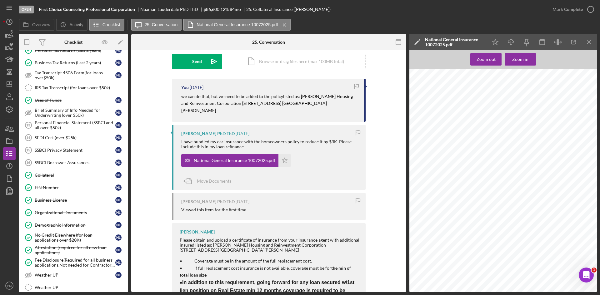
click at [147, 185] on div "You [DATE] we can do that, but we need to be added to the policy listed as: [PE…" at bounding box center [269, 207] width 256 height 257
click at [587, 41] on icon "Icon/Menu Close" at bounding box center [589, 42] width 14 height 14
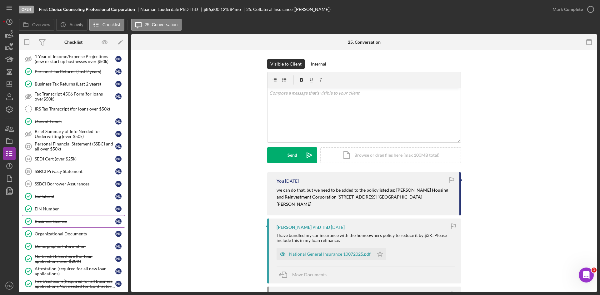
scroll to position [0, 0]
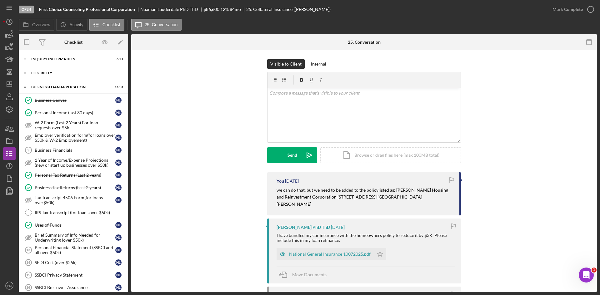
drag, startPoint x: 63, startPoint y: 73, endPoint x: 63, endPoint y: 79, distance: 5.6
click at [63, 73] on div "ELIGIBILITY" at bounding box center [75, 73] width 89 height 4
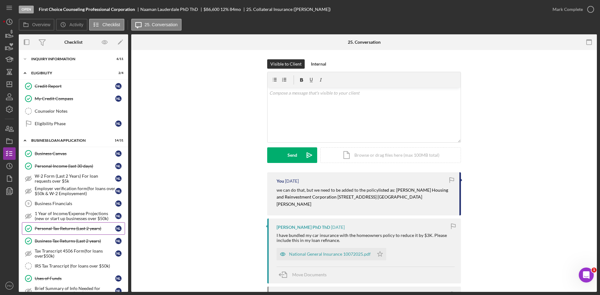
scroll to position [94, 0]
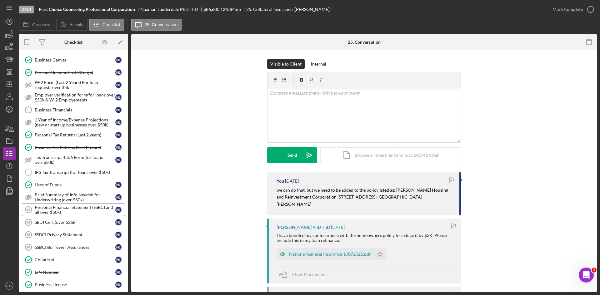
click at [68, 211] on div "Personal Financial Statement (SSBCI and all over $50k)" at bounding box center [75, 210] width 81 height 10
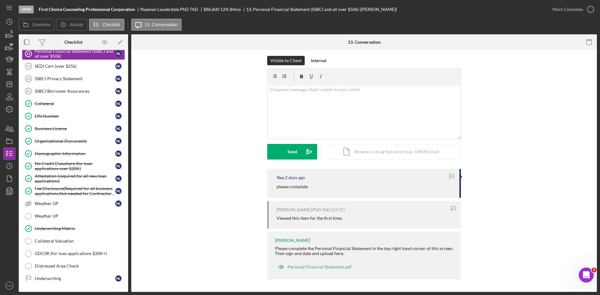
scroll to position [375, 0]
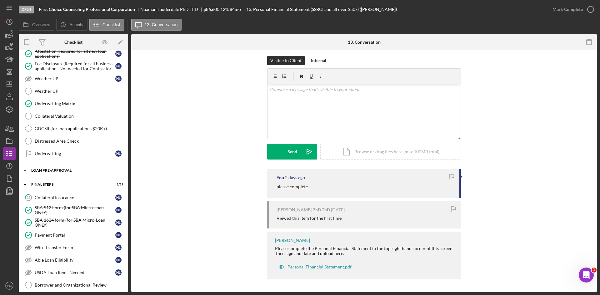
click at [76, 168] on div "Icon/Expander LOAN PRE-APPROVAL 1 / 2" at bounding box center [73, 170] width 109 height 13
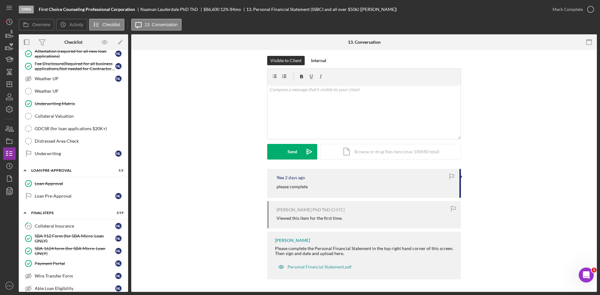
scroll to position [469, 0]
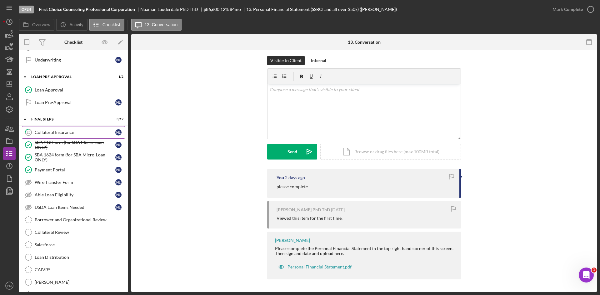
click at [36, 134] on div "Collateral Insurance" at bounding box center [75, 132] width 81 height 5
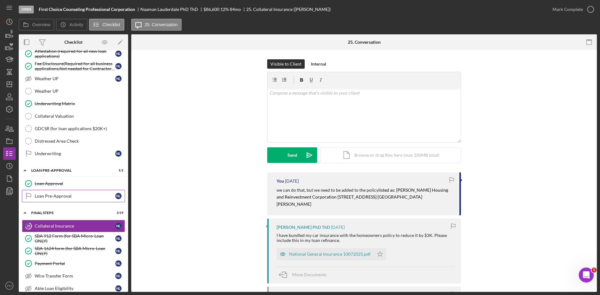
scroll to position [250, 0]
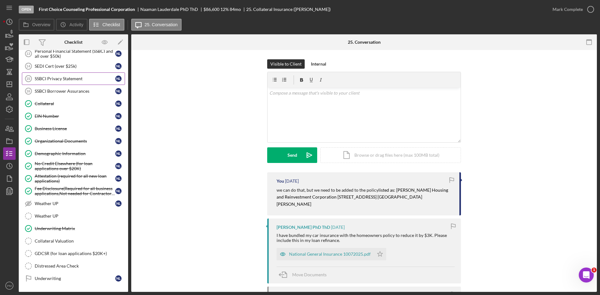
click at [64, 80] on div "SSBCI Privacy Statement" at bounding box center [75, 78] width 81 height 5
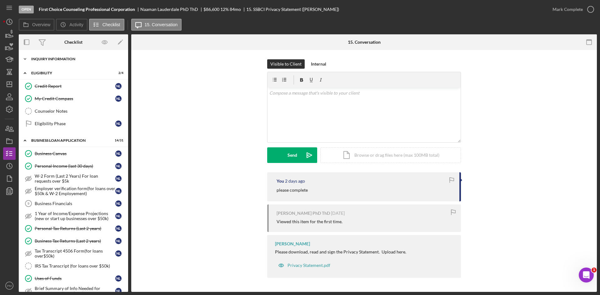
click at [57, 61] on div "Icon/Expander INQUIRY INFORMATION 6 / 11" at bounding box center [73, 59] width 109 height 13
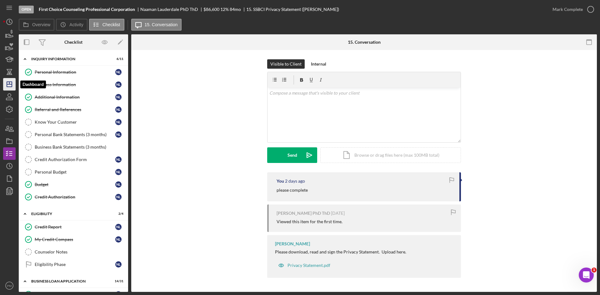
click at [15, 83] on icon "Icon/Dashboard" at bounding box center [10, 85] width 16 height 16
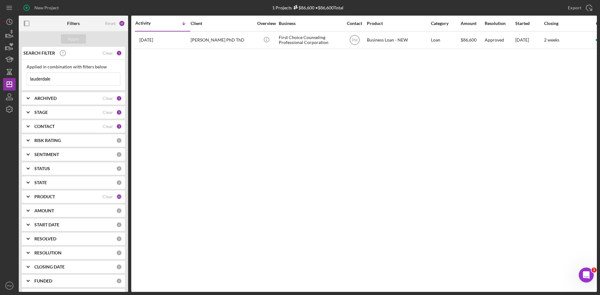
click at [352, 222] on div "Activity Icon/Table Sort Arrow Client Overview Business Contact Product Categor…" at bounding box center [364, 154] width 466 height 277
drag, startPoint x: 68, startPoint y: 80, endPoint x: 0, endPoint y: 67, distance: 69.2
click at [0, 67] on div "New Project 1 Projects $86,600 • $86,600 Total lauderdale Export Icon/Export Fi…" at bounding box center [300, 147] width 600 height 295
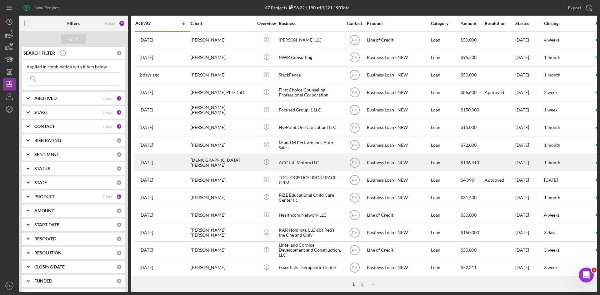
click at [205, 170] on div "[DEMOGRAPHIC_DATA][PERSON_NAME]" at bounding box center [222, 162] width 63 height 17
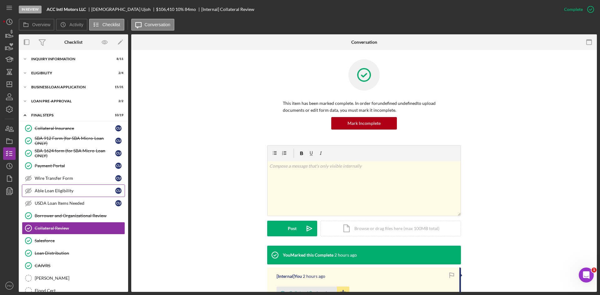
scroll to position [57, 0]
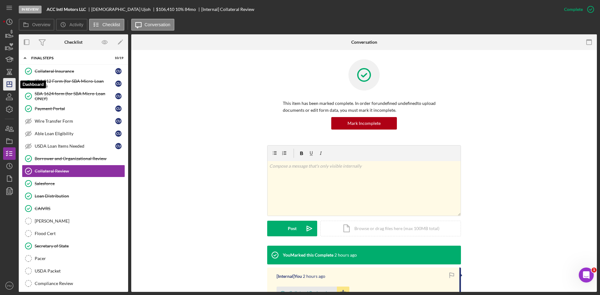
click at [8, 86] on icon "Icon/Dashboard" at bounding box center [10, 85] width 16 height 16
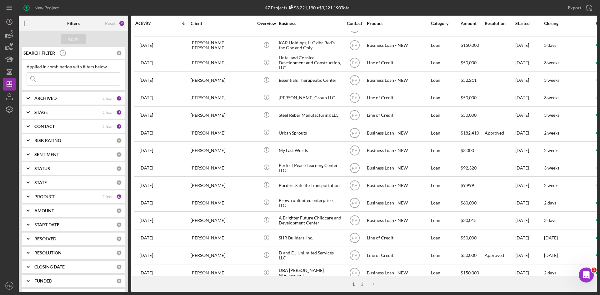
scroll to position [201, 0]
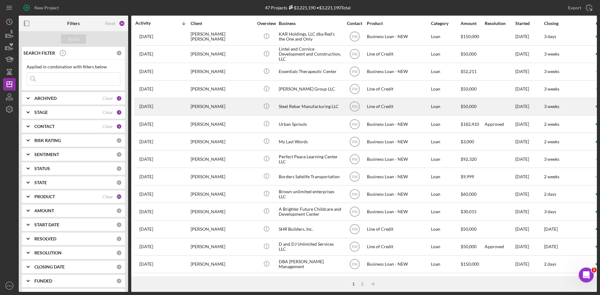
click at [199, 109] on div "[PERSON_NAME]" at bounding box center [222, 106] width 63 height 17
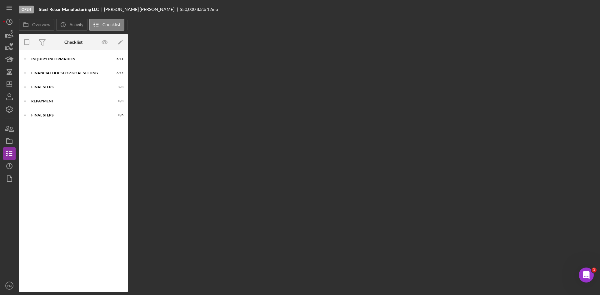
scroll to position [11, 0]
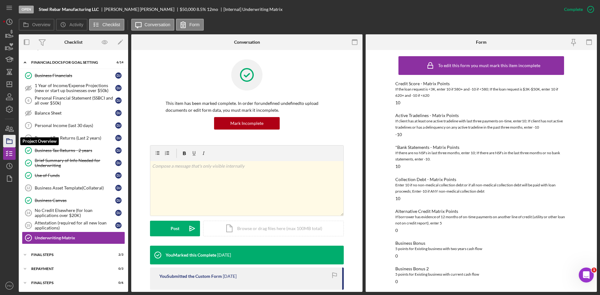
click at [6, 139] on icon "button" at bounding box center [10, 142] width 16 height 16
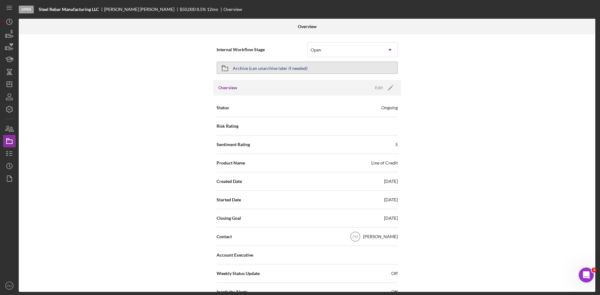
click at [314, 63] on button "Archive (can unarchive later if needed)" at bounding box center [307, 68] width 181 height 13
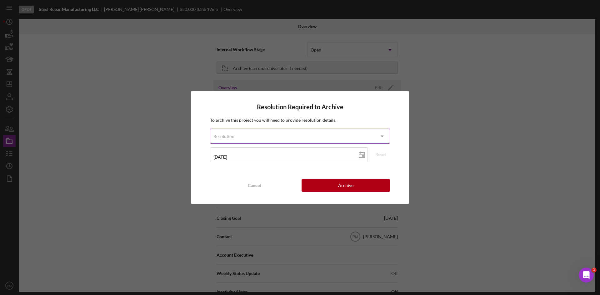
click at [318, 138] on div "Resolution" at bounding box center [292, 136] width 164 height 14
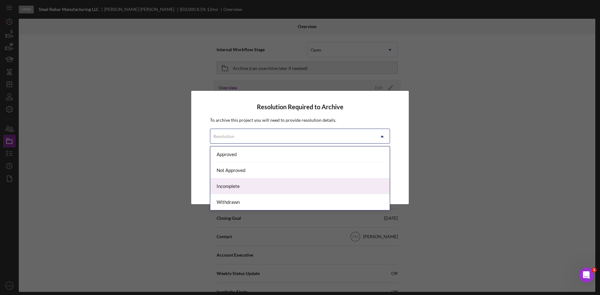
click at [236, 189] on div "Incomplete" at bounding box center [299, 187] width 179 height 16
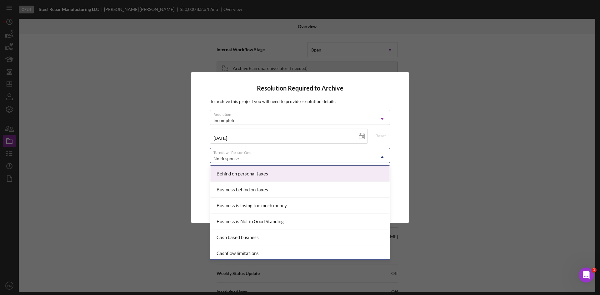
click at [321, 159] on div "No Response" at bounding box center [292, 159] width 164 height 14
click at [343, 157] on div "No Response" at bounding box center [292, 159] width 164 height 14
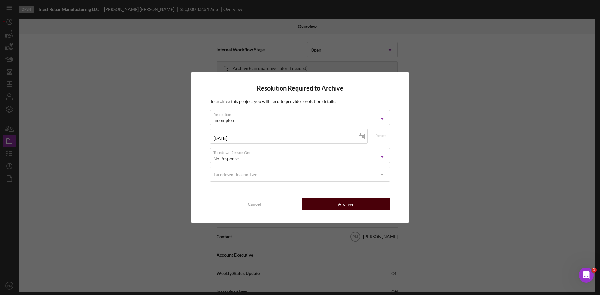
click at [344, 207] on div "Archive" at bounding box center [345, 204] width 15 height 13
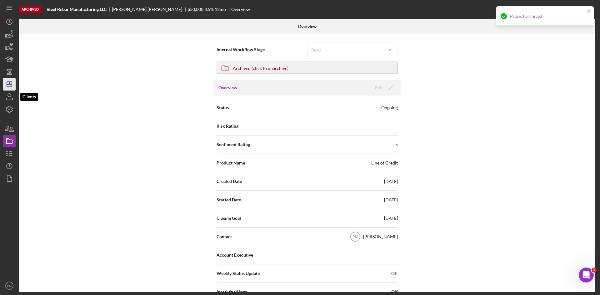
click at [10, 86] on icon "Icon/Dashboard" at bounding box center [10, 85] width 16 height 16
